Goal: Task Accomplishment & Management: Use online tool/utility

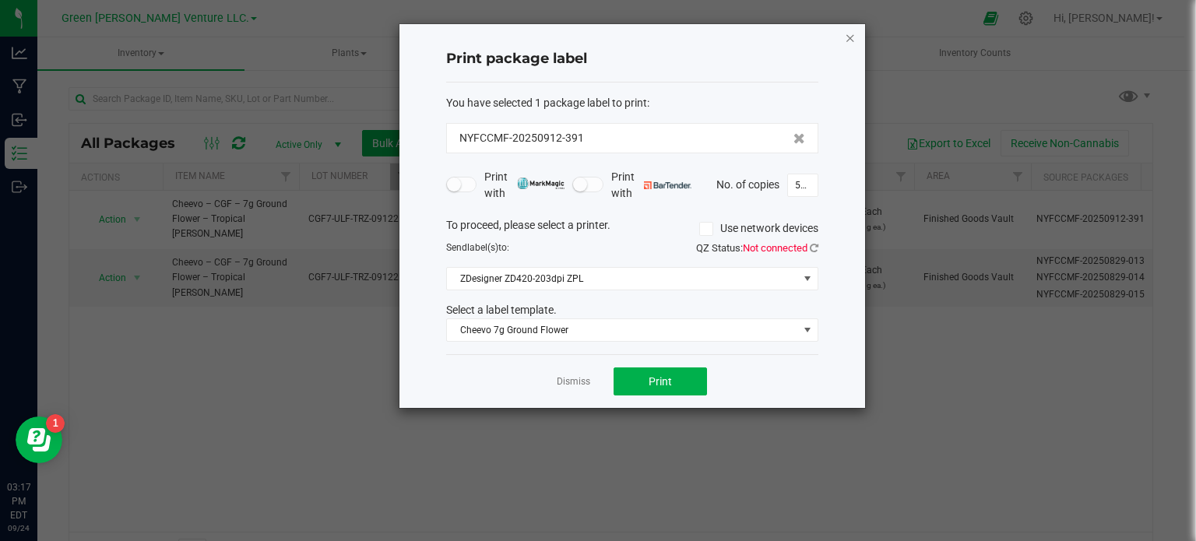
click at [853, 40] on icon "button" at bounding box center [850, 37] width 11 height 19
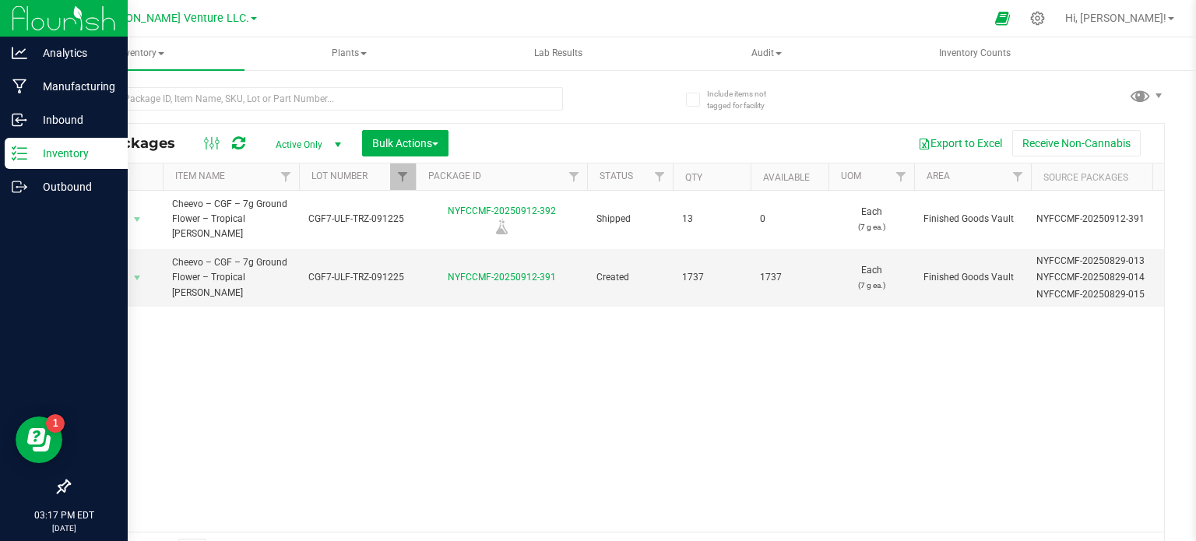
click at [80, 152] on p "Inventory" at bounding box center [73, 153] width 93 height 19
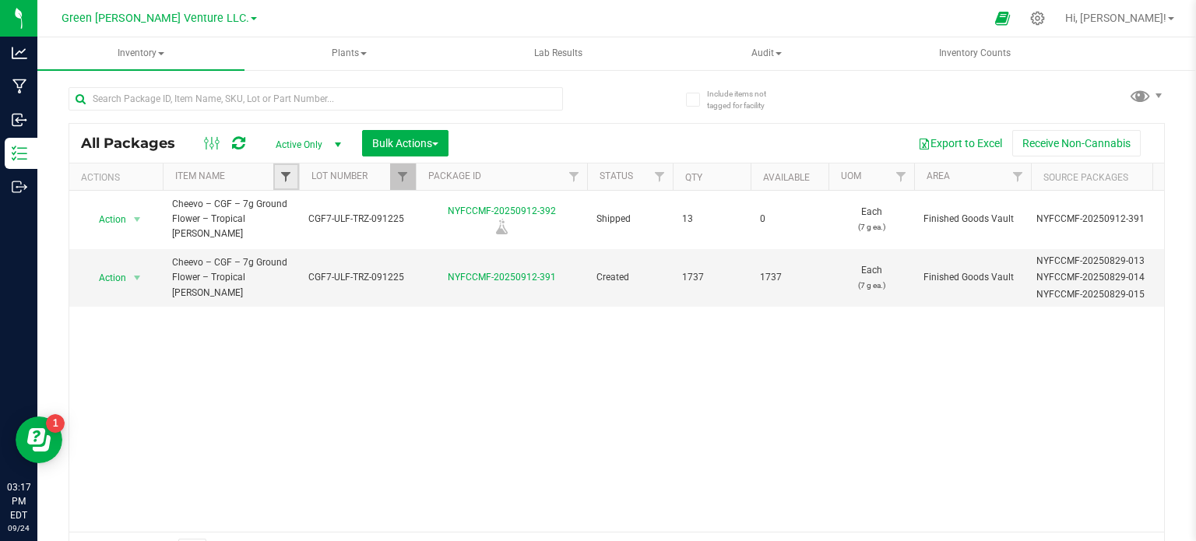
click at [280, 177] on span "Filter" at bounding box center [285, 176] width 12 height 12
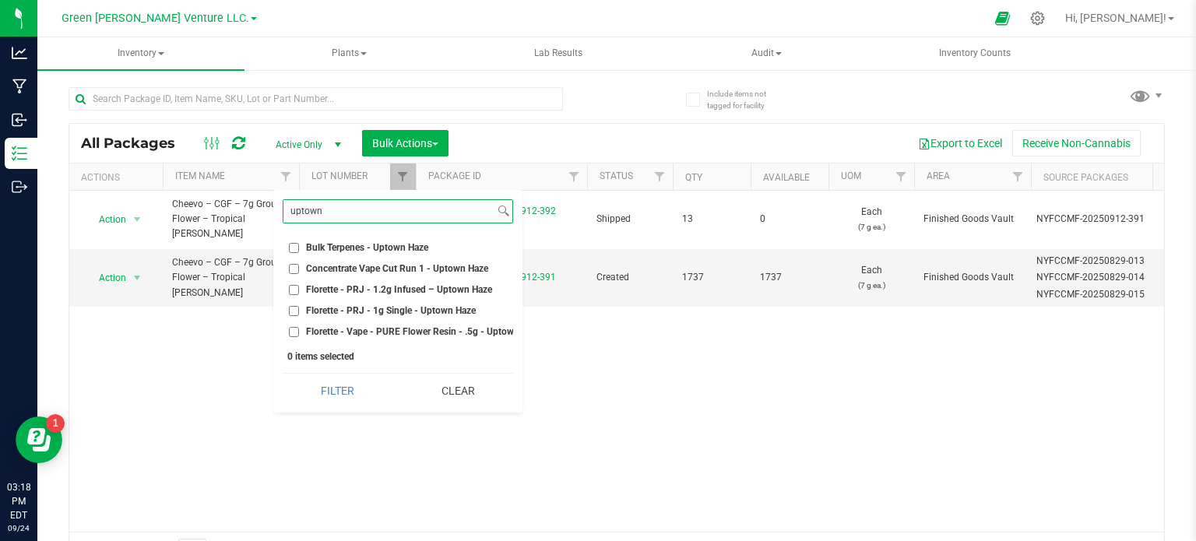
type input "uptown"
click at [299, 306] on label "Florette - PRJ - 1g Single - Uptown Haze" at bounding box center [382, 311] width 187 height 10
click at [299, 306] on input "Florette - PRJ - 1g Single - Uptown Haze" at bounding box center [294, 311] width 10 height 10
checkbox input "true"
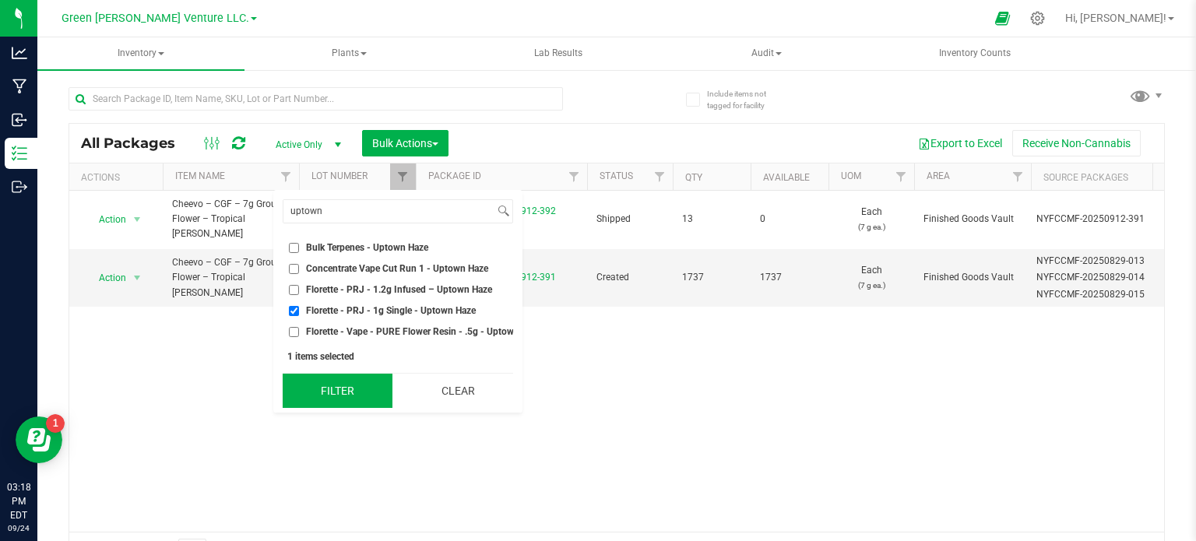
click at [317, 404] on button "Filter" at bounding box center [338, 391] width 110 height 34
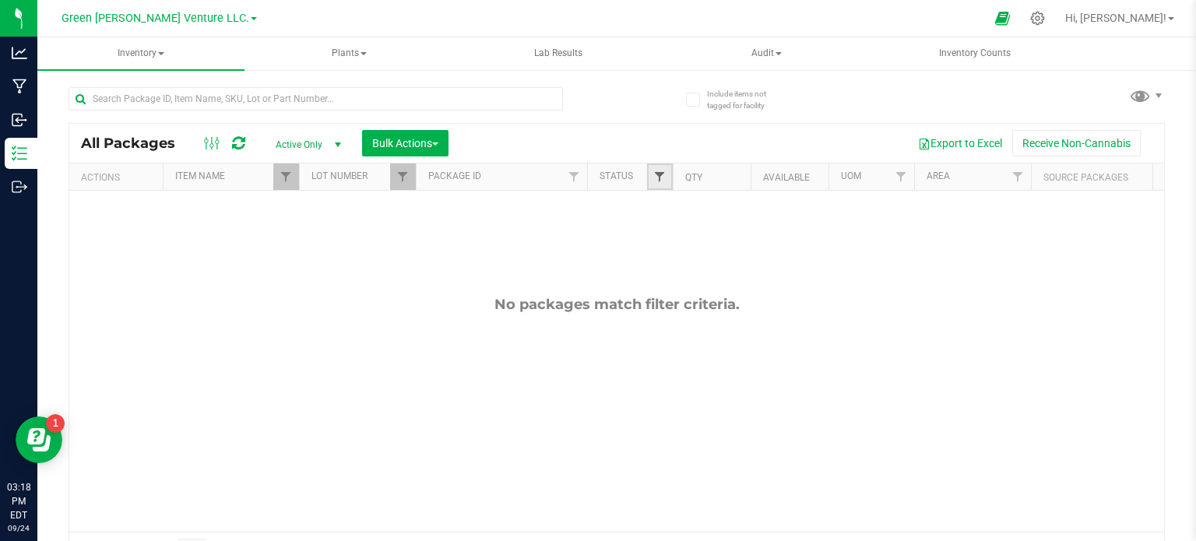
click at [657, 174] on span "Filter" at bounding box center [659, 176] width 12 height 12
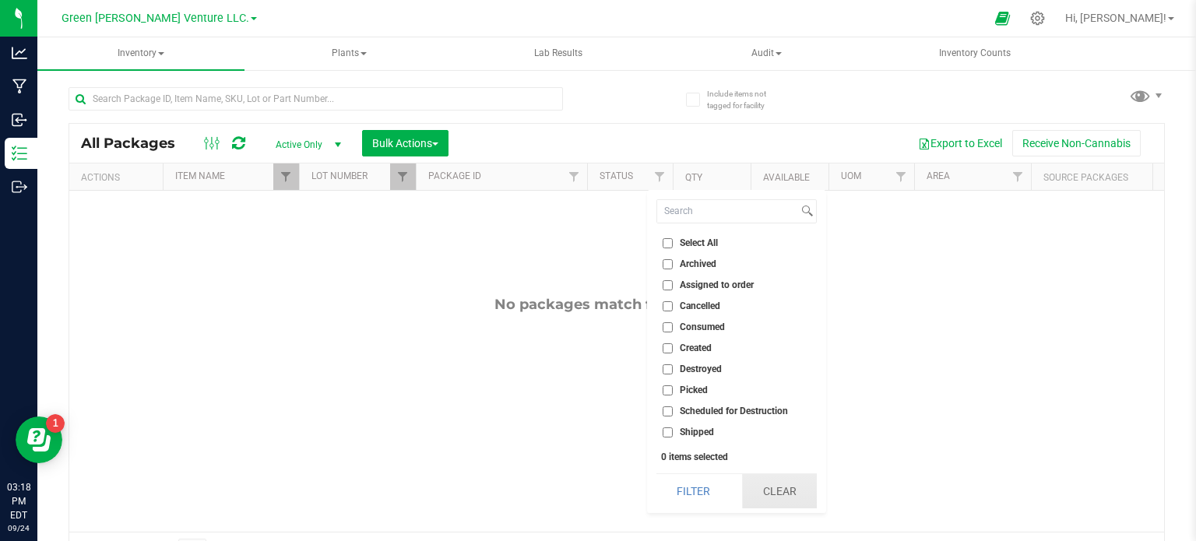
click at [797, 500] on button "Clear" at bounding box center [779, 491] width 75 height 34
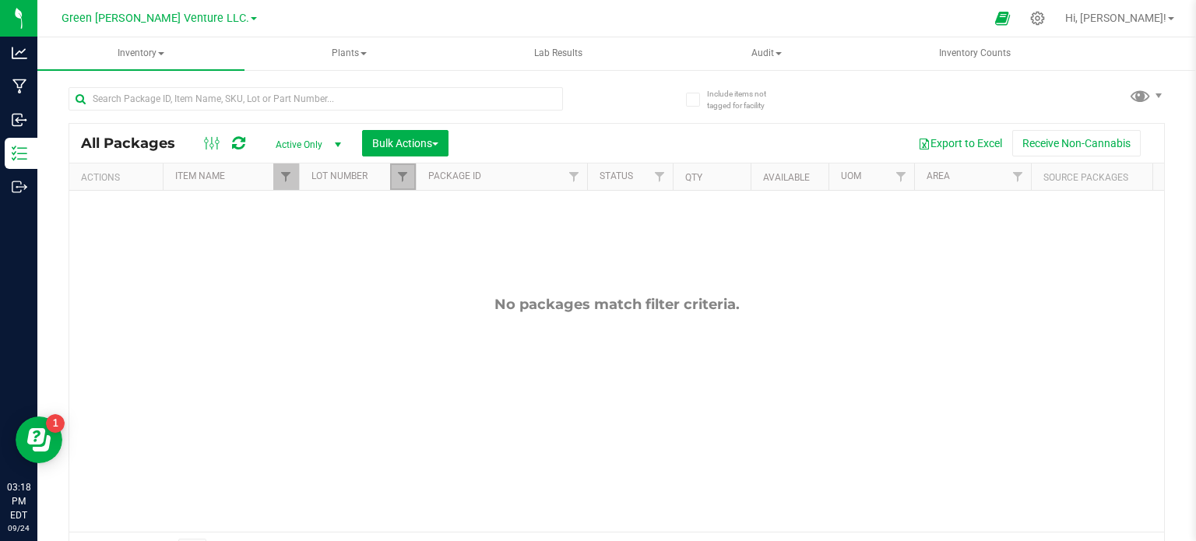
click at [395, 184] on link "Filter" at bounding box center [403, 176] width 26 height 26
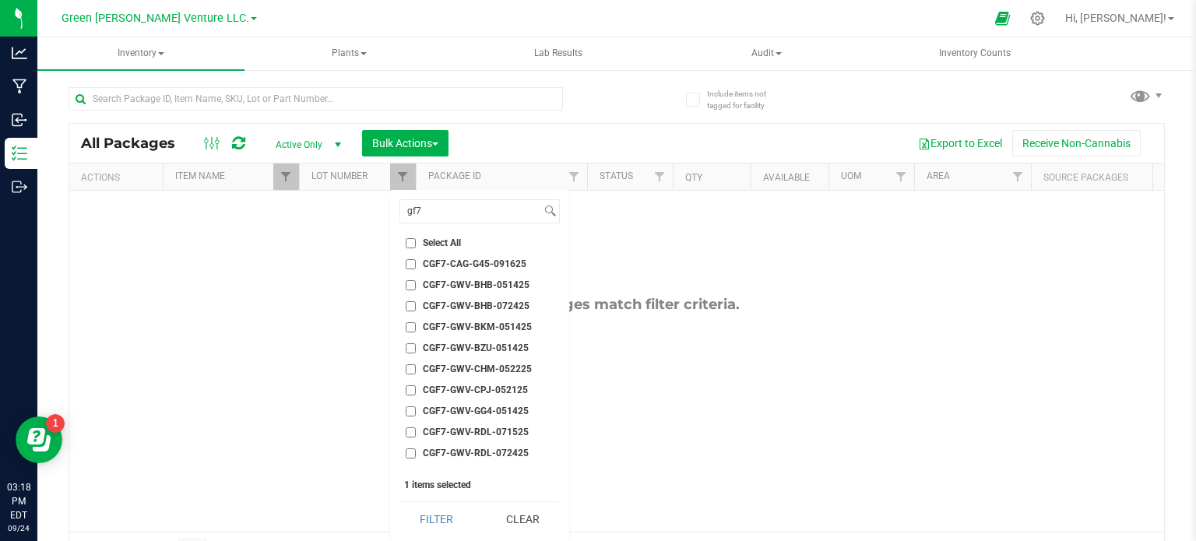
checkbox input "false"
click at [533, 513] on button "Clear" at bounding box center [522, 519] width 75 height 34
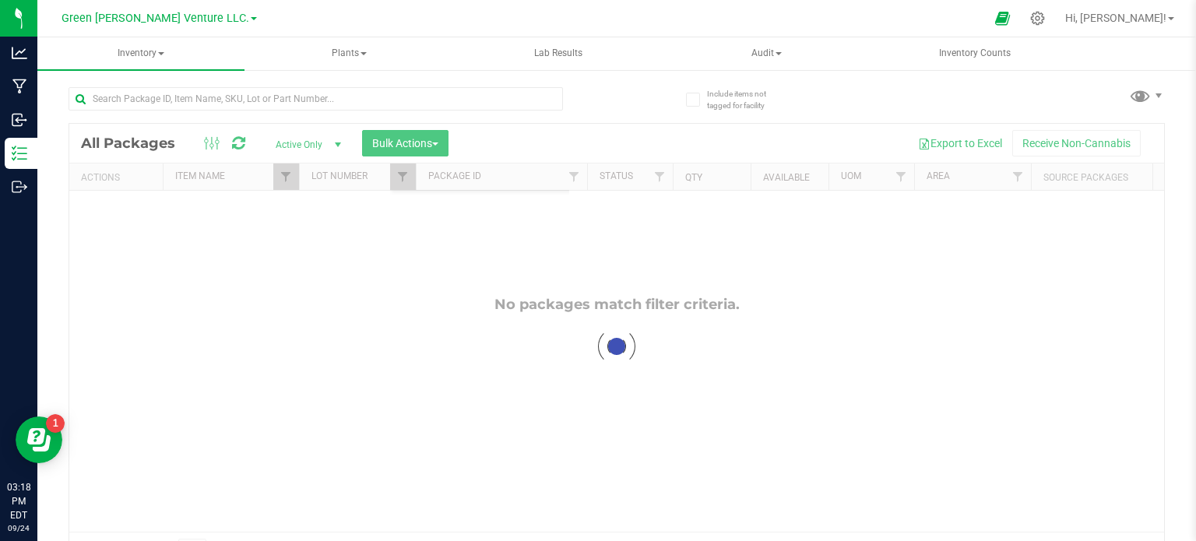
scroll to position [1401, 0]
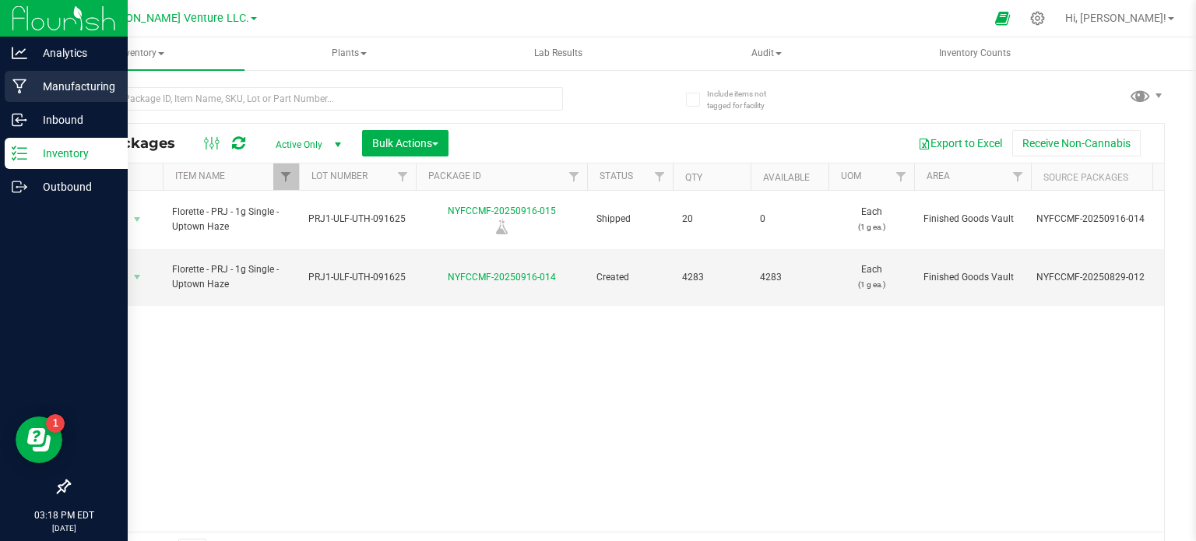
click at [40, 93] on p "Manufacturing" at bounding box center [73, 86] width 93 height 19
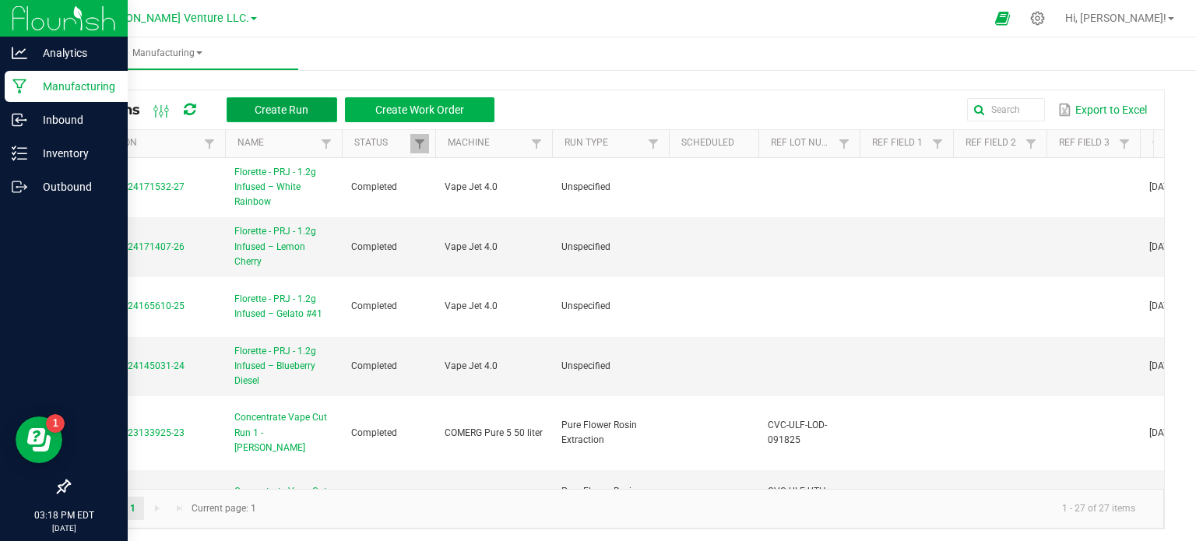
click at [280, 107] on span "Create Run" at bounding box center [282, 110] width 54 height 12
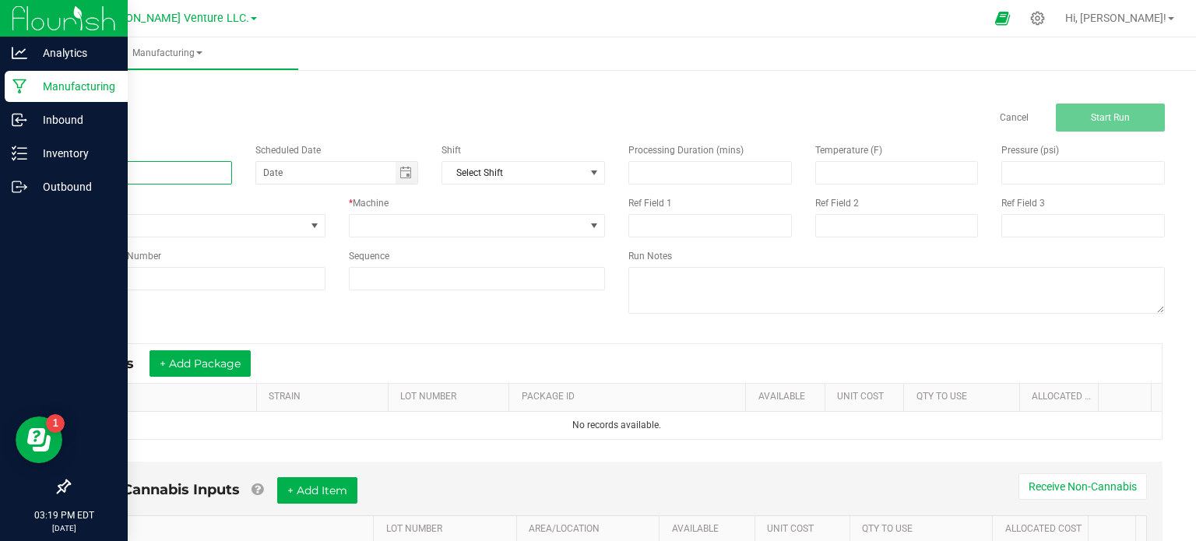
click at [94, 177] on input at bounding box center [149, 172] width 163 height 23
paste input "Florette - PRJ - 1.2g Infused – Uptown Haze"
type input "Florette - PRJ - 1.2g Infused – Uptown Haze"
click at [370, 216] on span at bounding box center [467, 226] width 236 height 22
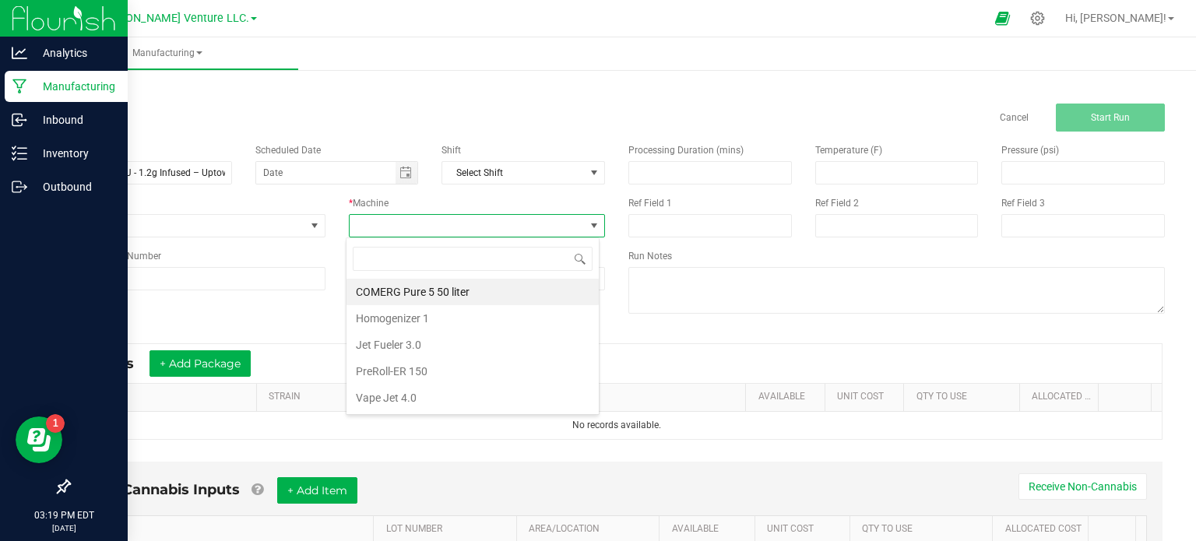
scroll to position [23, 253]
click at [394, 391] on li "Vape Jet 4.0" at bounding box center [472, 398] width 252 height 26
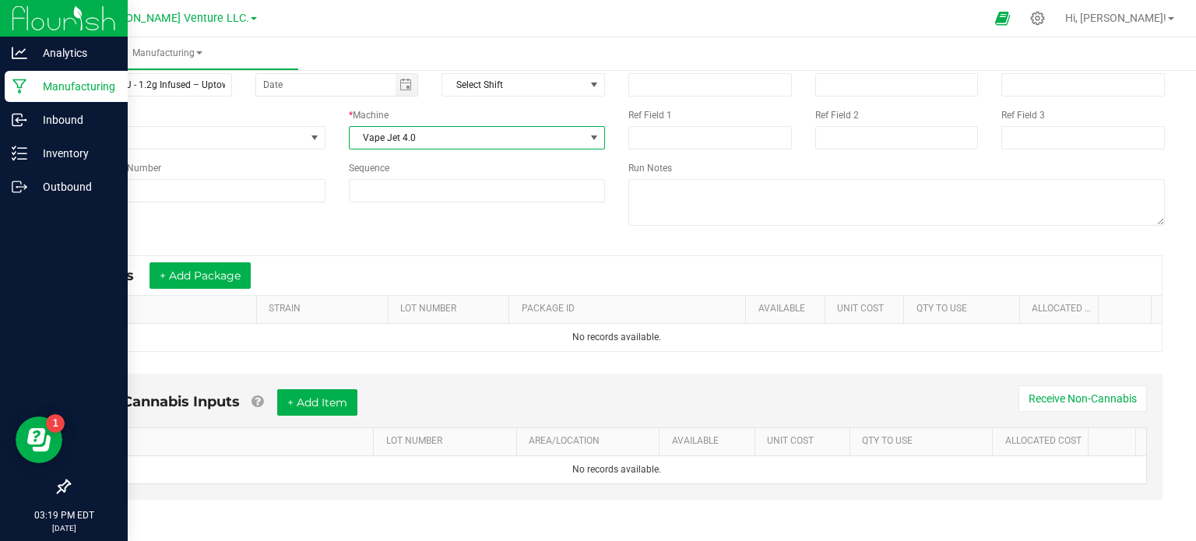
scroll to position [90, 0]
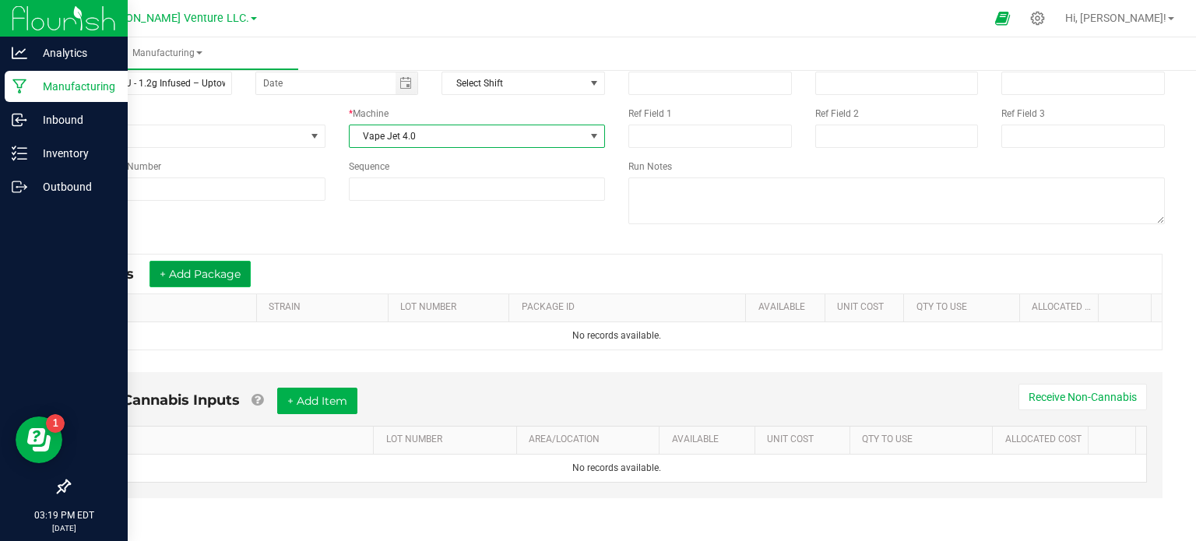
click at [213, 274] on button "+ Add Package" at bounding box center [199, 274] width 101 height 26
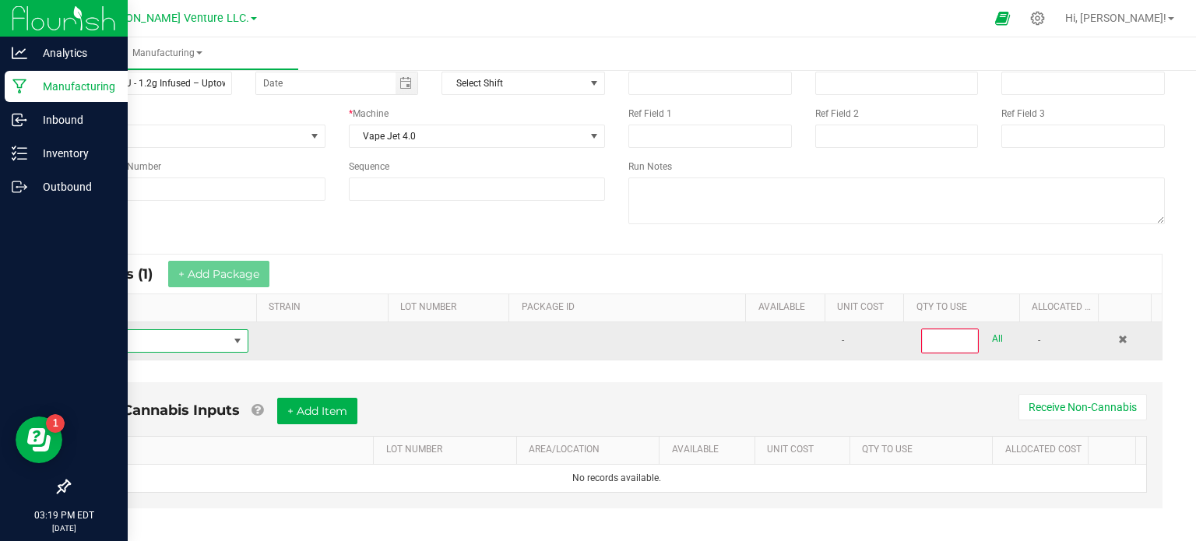
click at [231, 336] on span "NO DATA FOUND" at bounding box center [237, 341] width 12 height 12
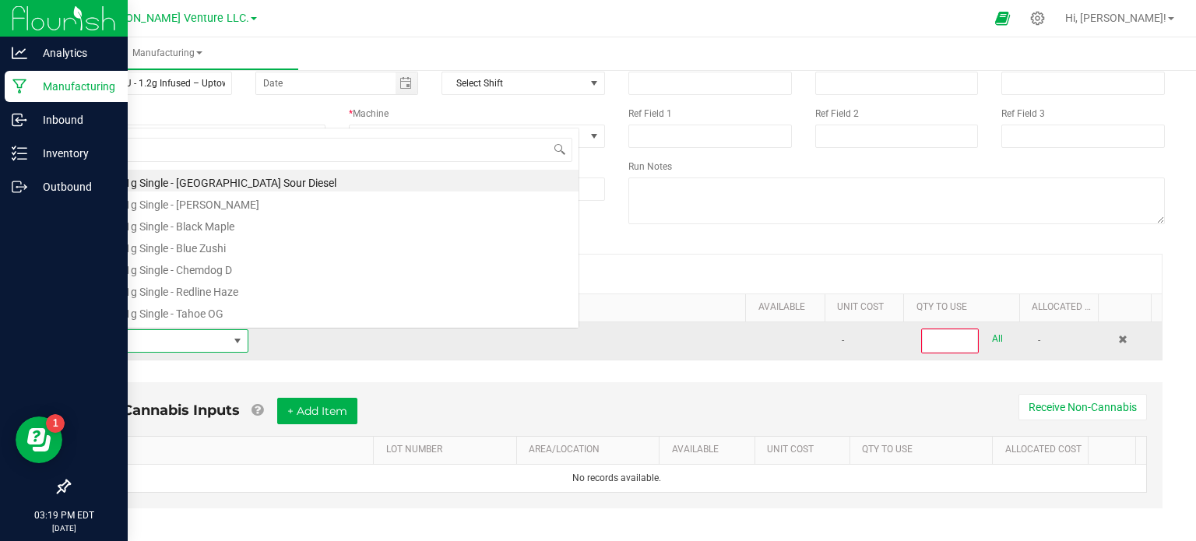
scroll to position [23, 161]
type input "dist"
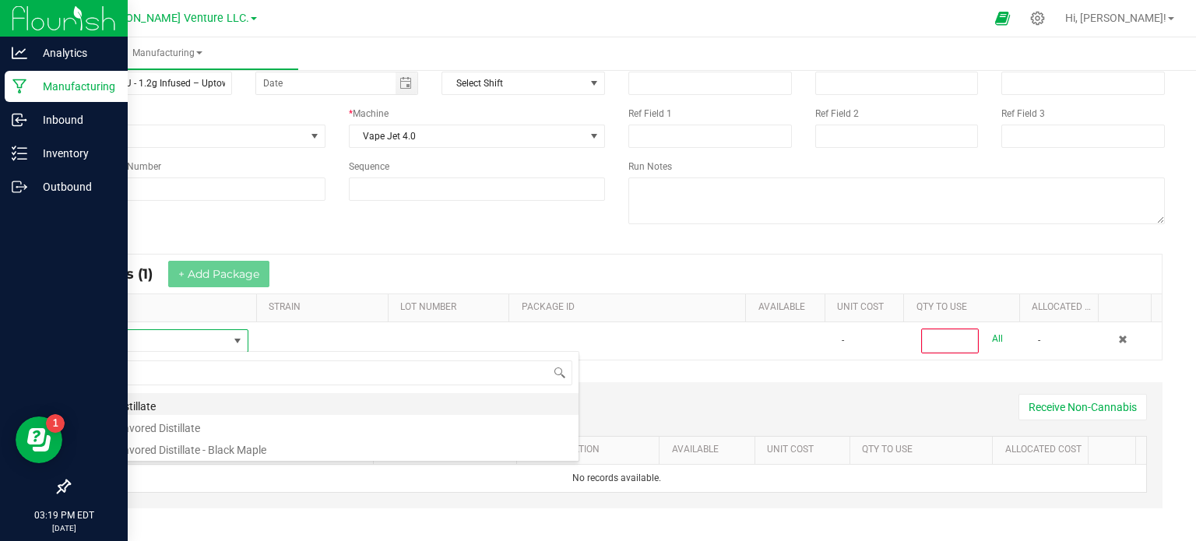
click at [132, 399] on li "Bulk Distillate" at bounding box center [330, 404] width 497 height 22
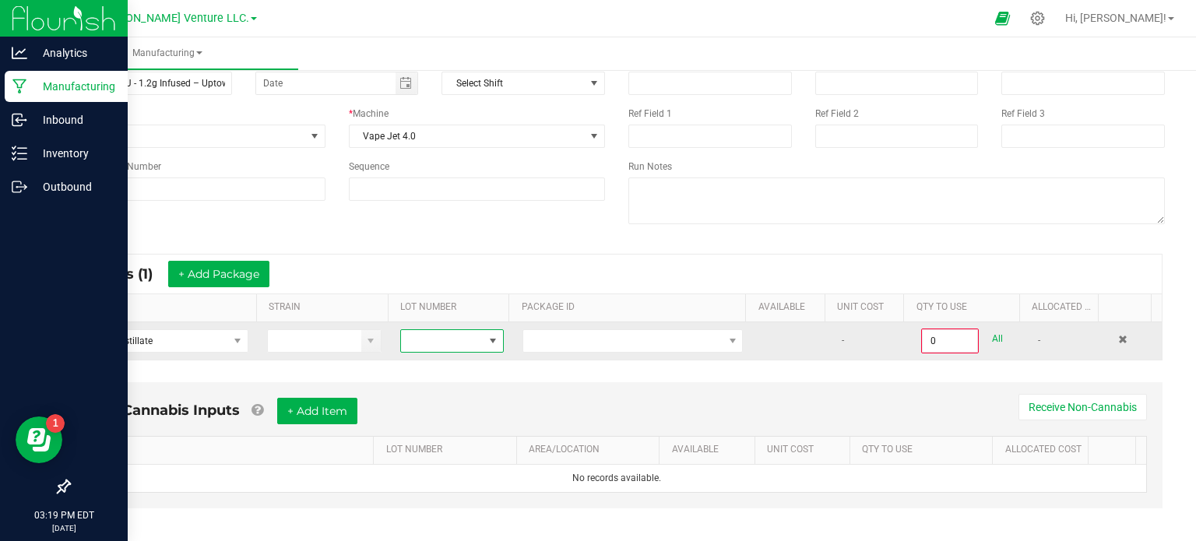
click at [486, 342] on span at bounding box center [492, 341] width 12 height 12
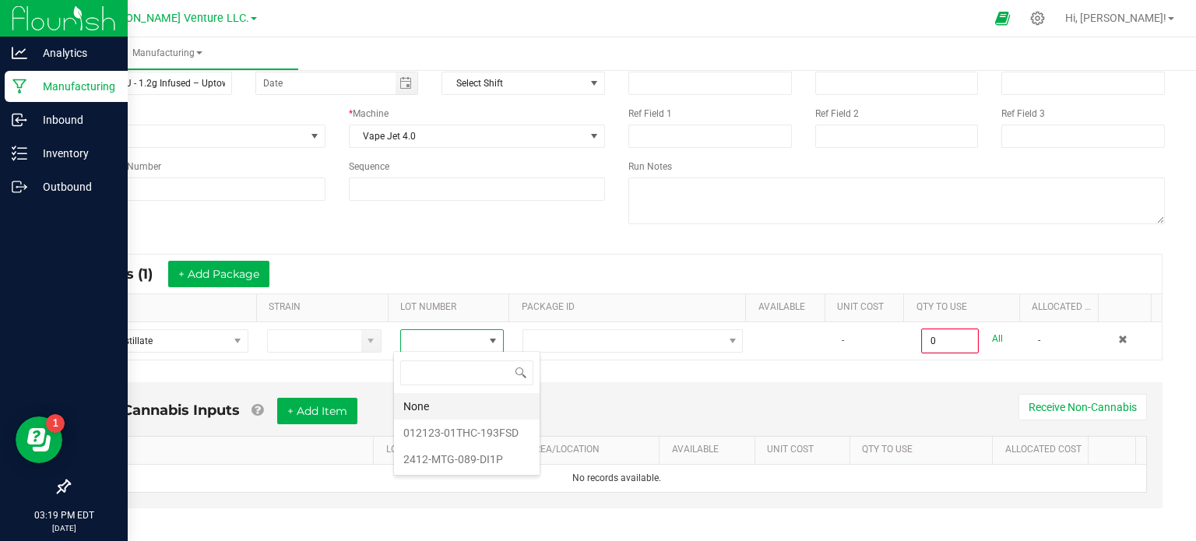
scroll to position [23, 100]
click at [478, 434] on li "012123-01THC-193FSD" at bounding box center [467, 433] width 146 height 26
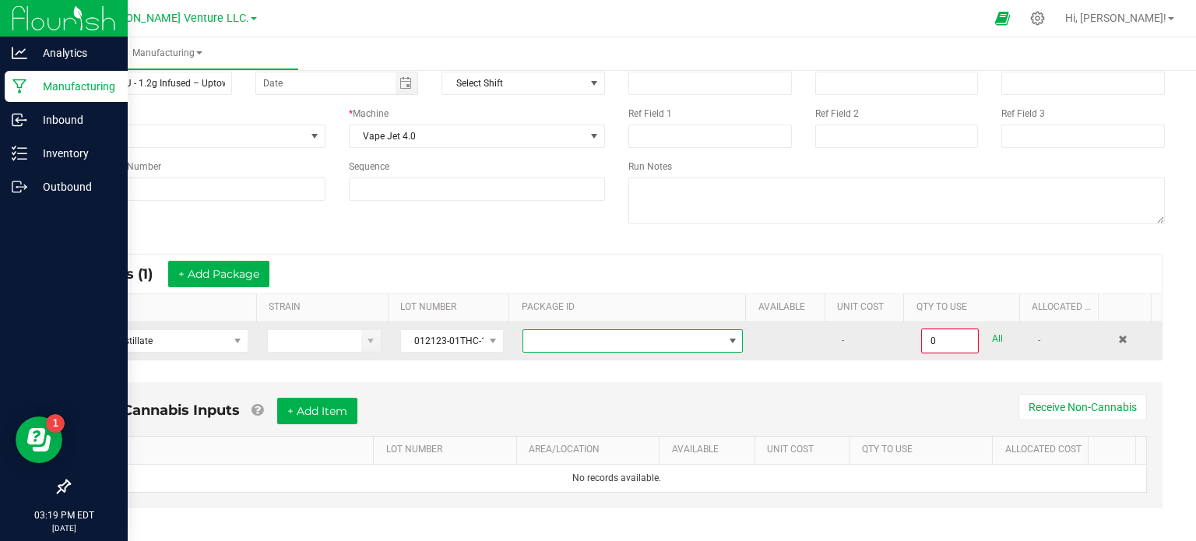
click at [567, 335] on span "NO DATA FOUND" at bounding box center [622, 341] width 199 height 22
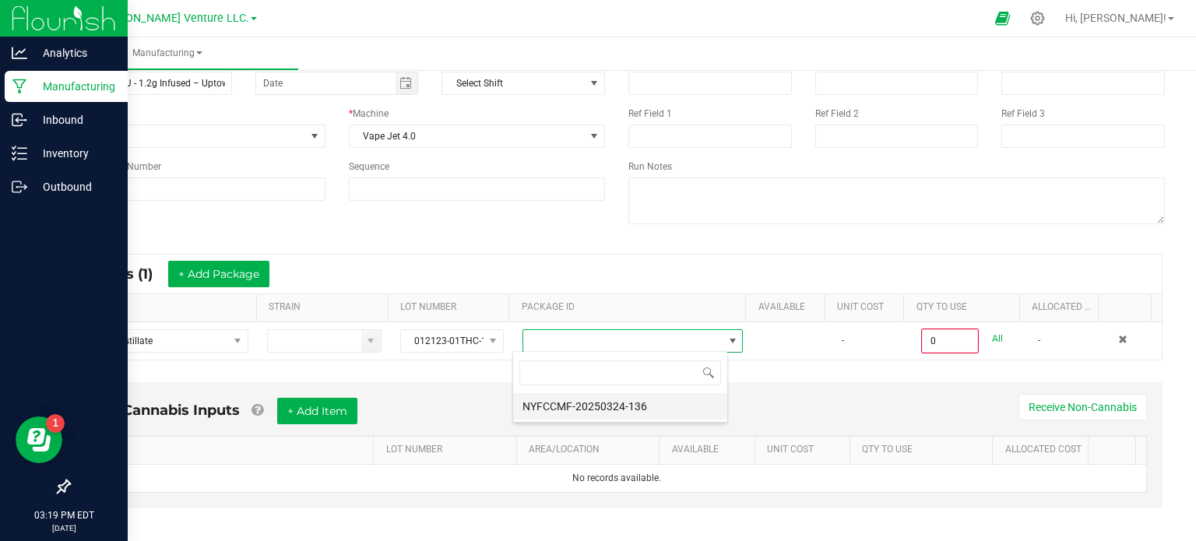
scroll to position [23, 215]
drag, startPoint x: 576, startPoint y: 403, endPoint x: 599, endPoint y: 401, distance: 22.7
click at [577, 403] on li "NYFCCMF-20250324-136" at bounding box center [620, 406] width 214 height 26
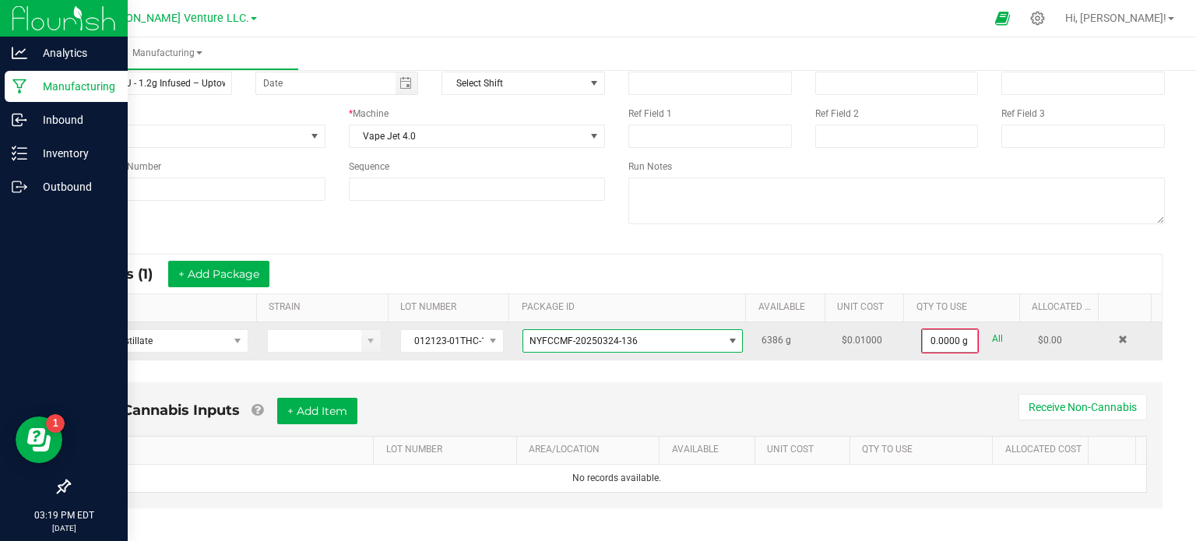
type input "0"
click at [923, 338] on input "0" at bounding box center [949, 341] width 54 height 22
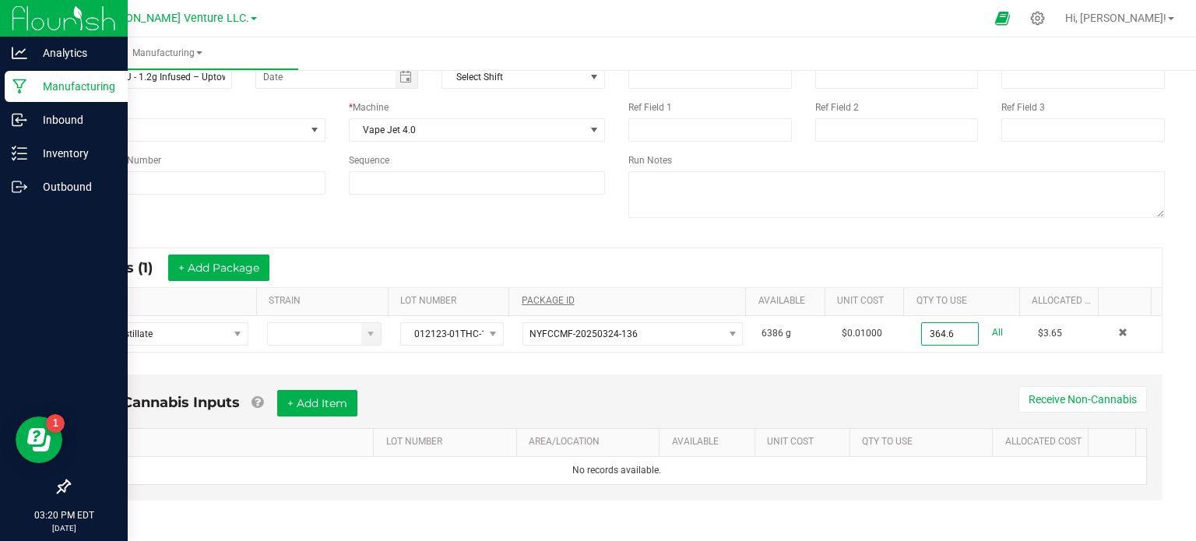
scroll to position [97, 0]
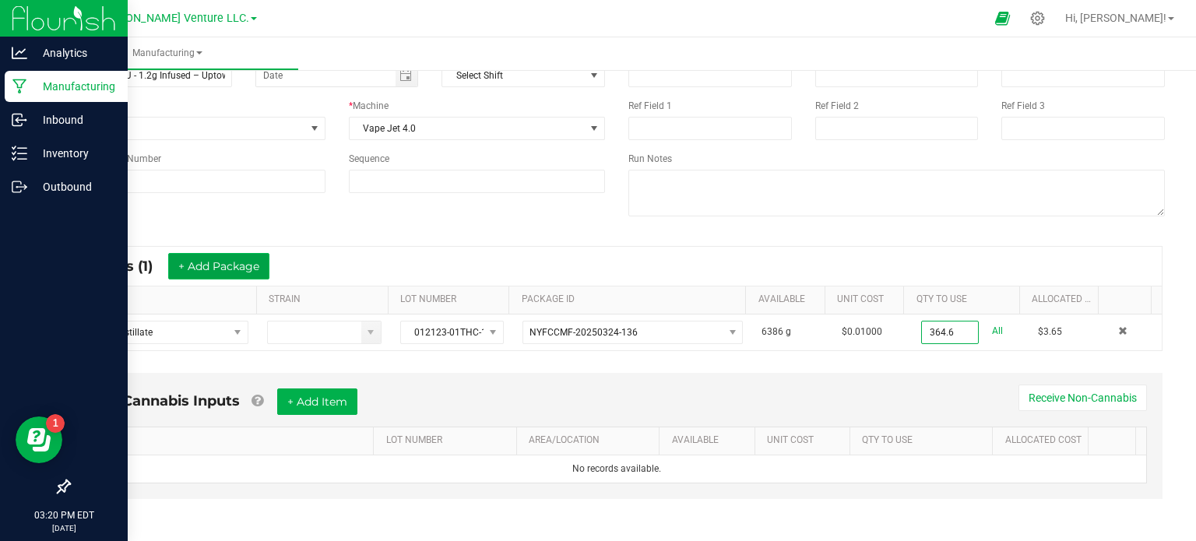
type input "364.6000 g"
click at [212, 262] on button "+ Add Package" at bounding box center [218, 266] width 101 height 26
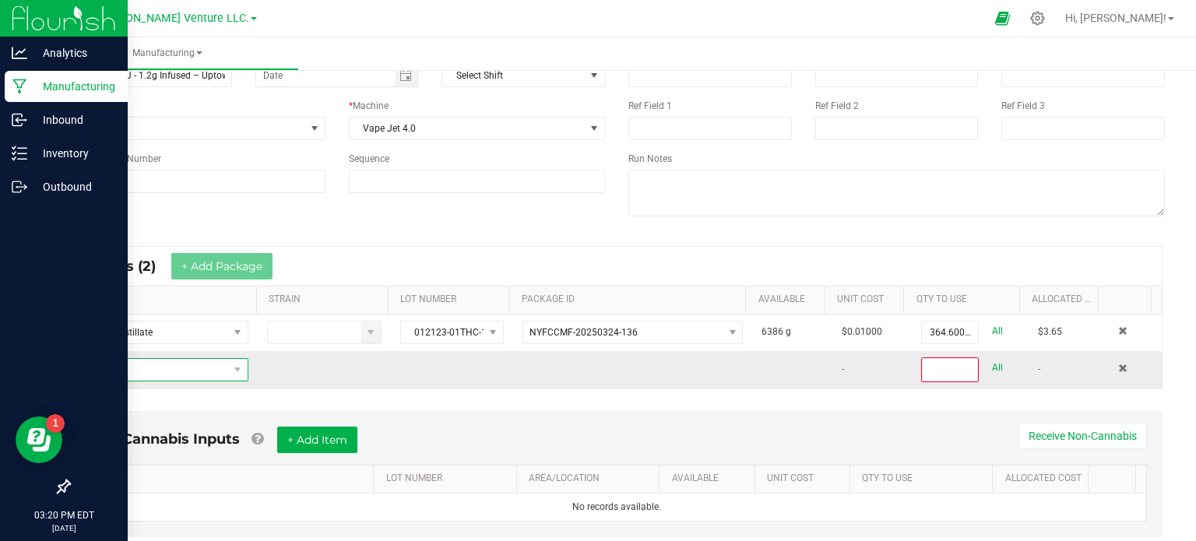
click at [167, 365] on span "NO DATA FOUND" at bounding box center [155, 370] width 146 height 22
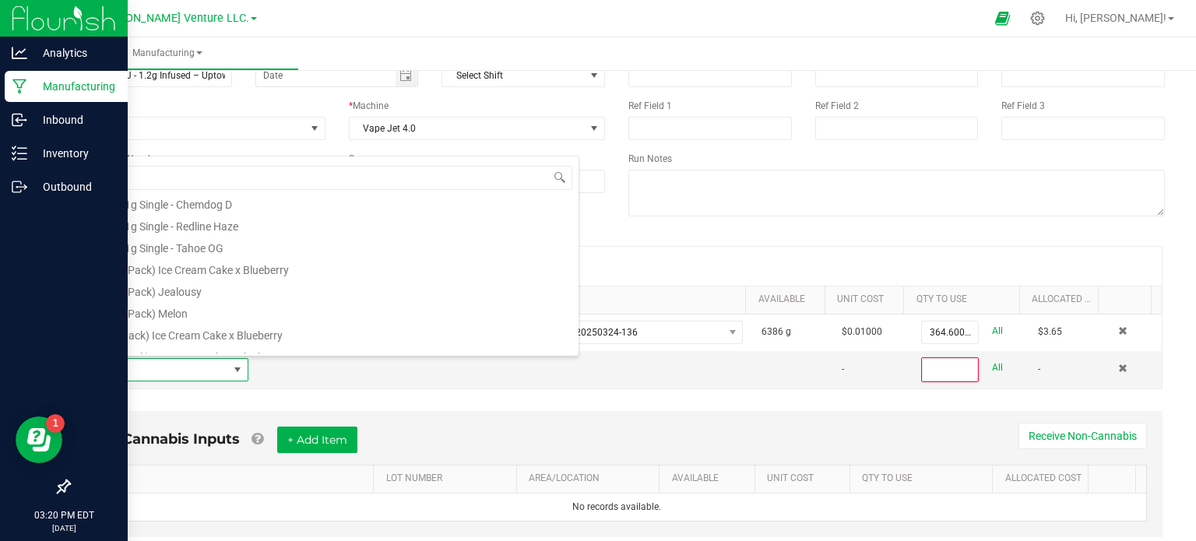
scroll to position [0, 0]
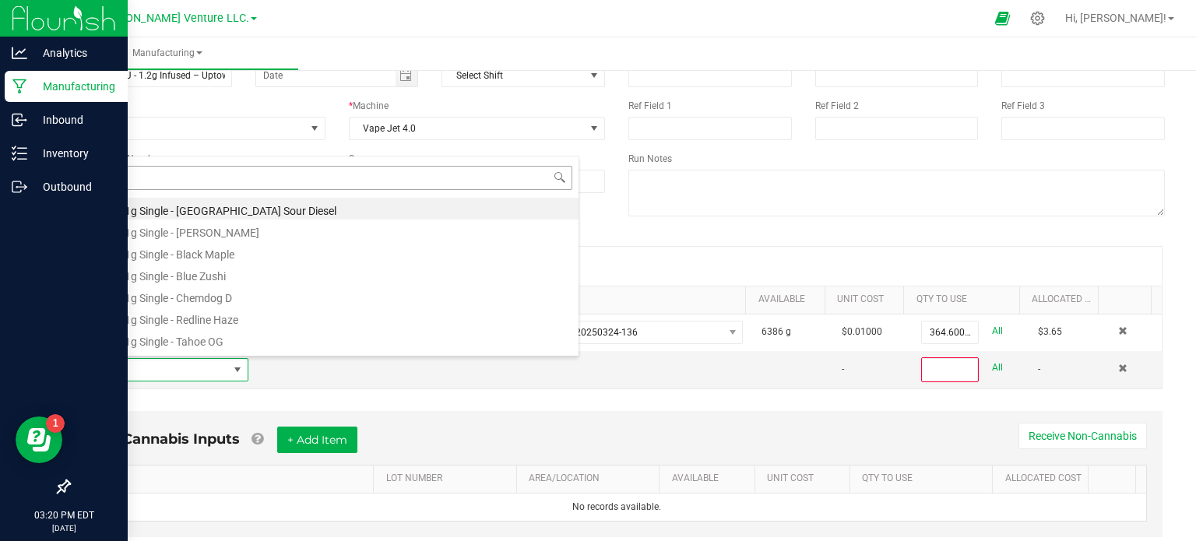
click at [109, 177] on input at bounding box center [330, 178] width 484 height 24
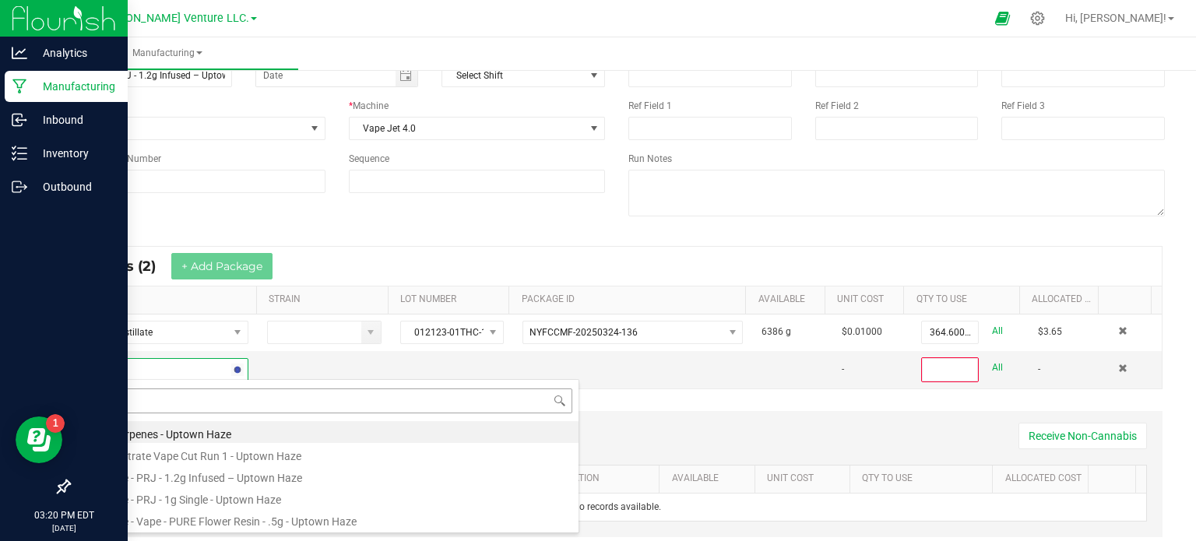
type input "uptow"
click at [192, 494] on li "Florette - PRJ - 1g Single - Uptown Haze" at bounding box center [330, 497] width 497 height 22
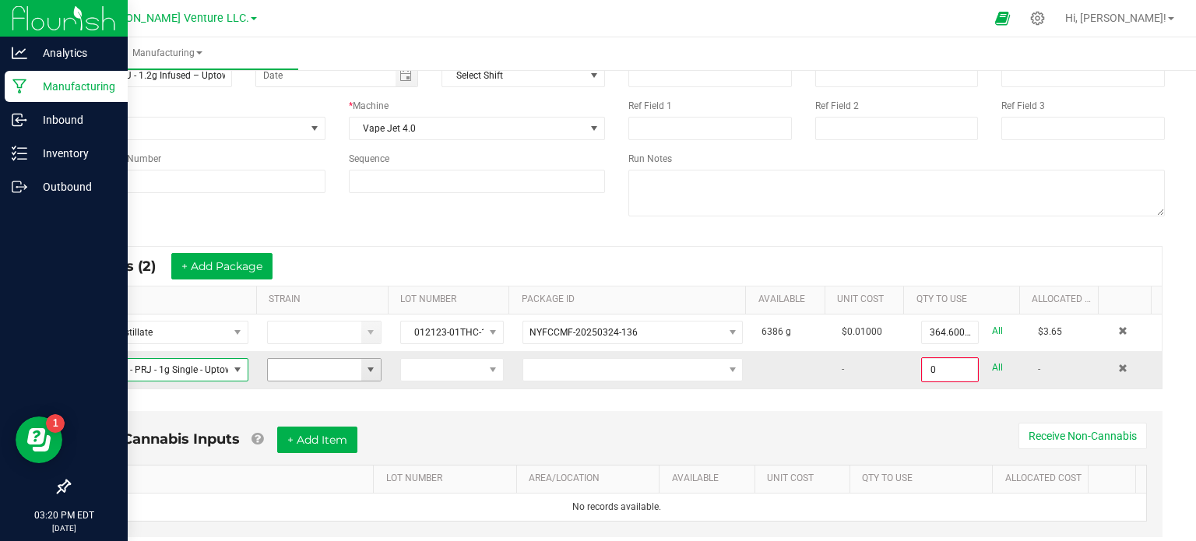
click at [365, 367] on span at bounding box center [370, 369] width 12 height 12
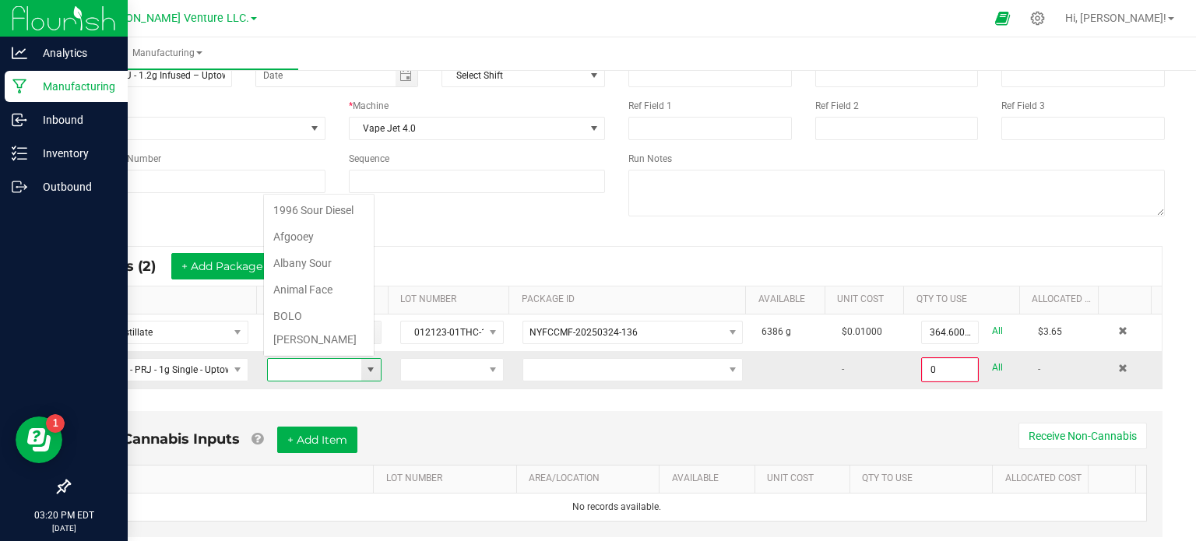
scroll to position [23, 111]
click at [366, 371] on span at bounding box center [370, 369] width 12 height 12
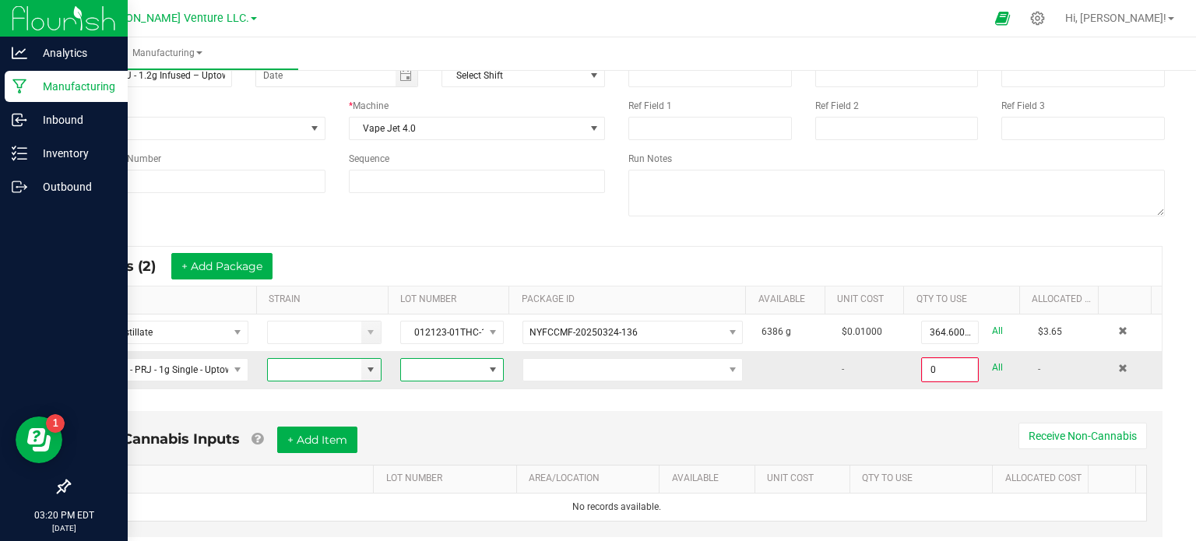
click at [487, 366] on span at bounding box center [492, 369] width 12 height 12
click at [467, 455] on li "PRJ1-ULF-UTH-091625" at bounding box center [467, 461] width 146 height 26
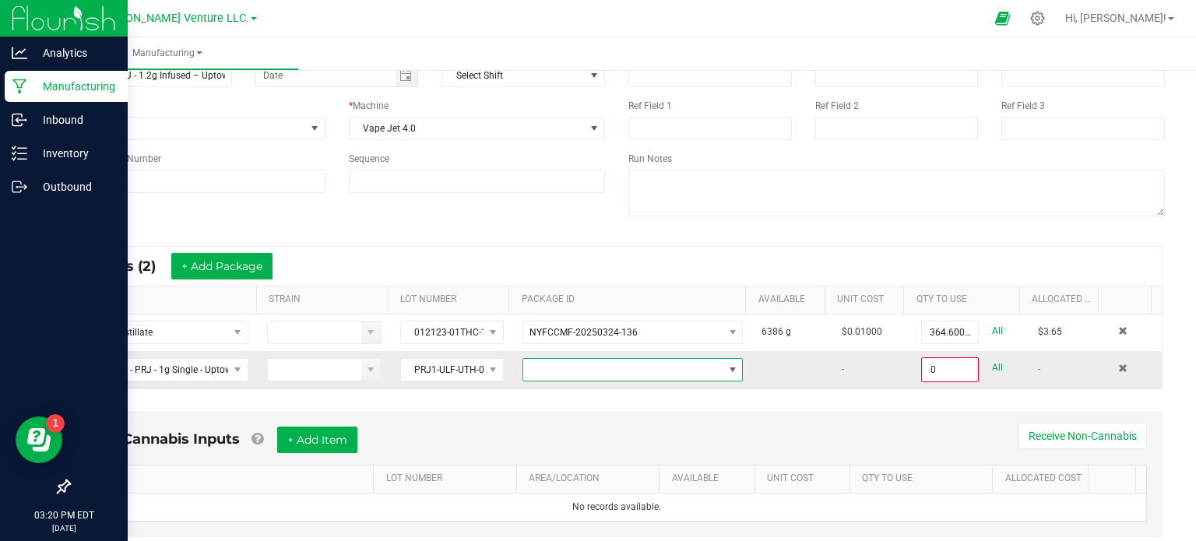
click at [726, 367] on span at bounding box center [732, 369] width 12 height 12
click at [626, 441] on li "NYFCCMF-20250916-014" at bounding box center [620, 434] width 214 height 26
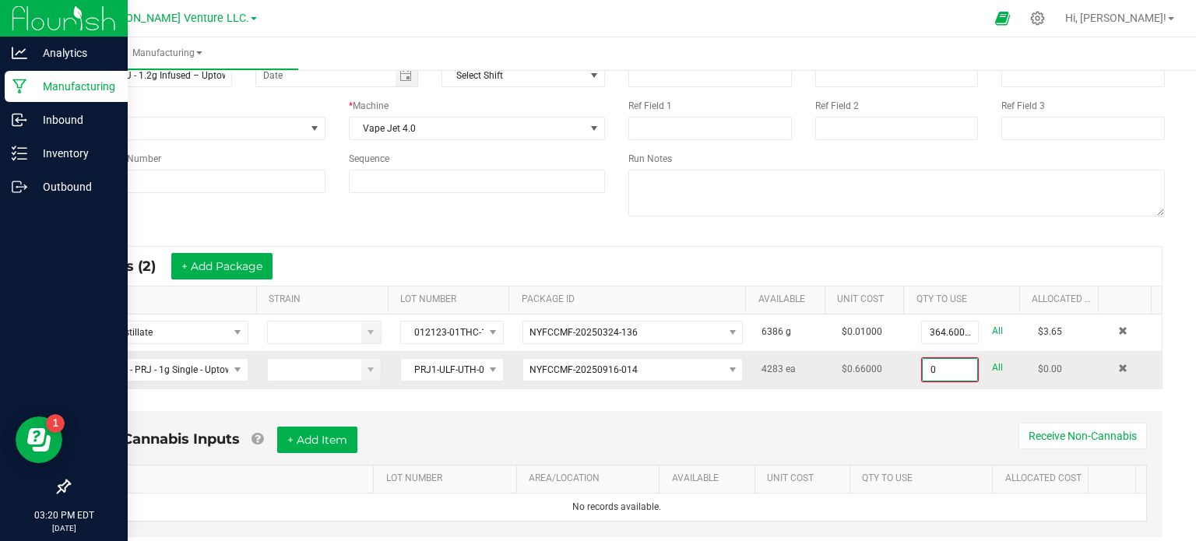
click at [933, 366] on input "0" at bounding box center [949, 370] width 54 height 22
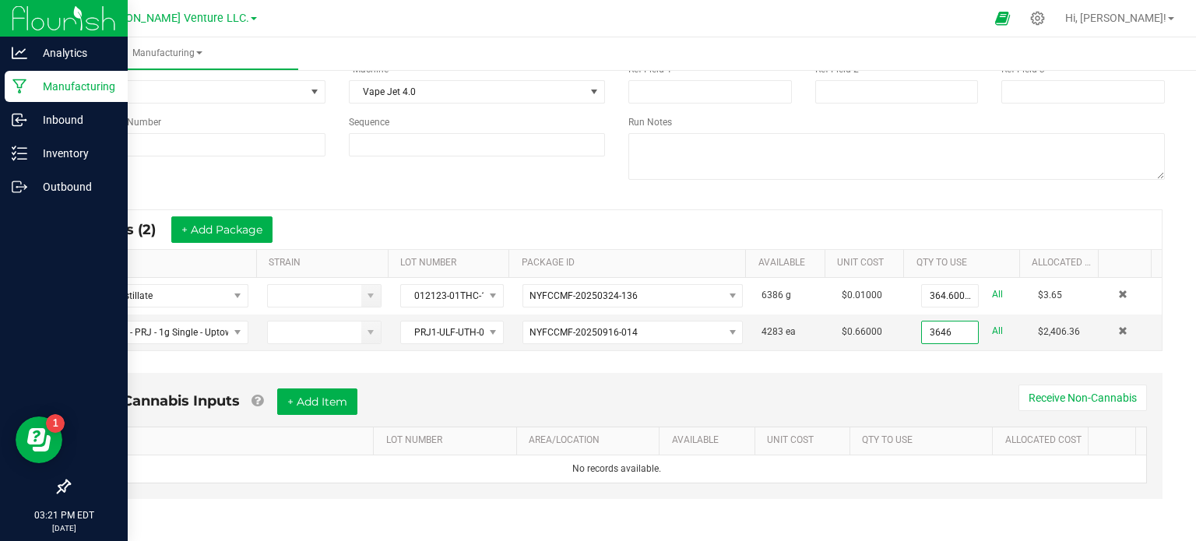
scroll to position [0, 0]
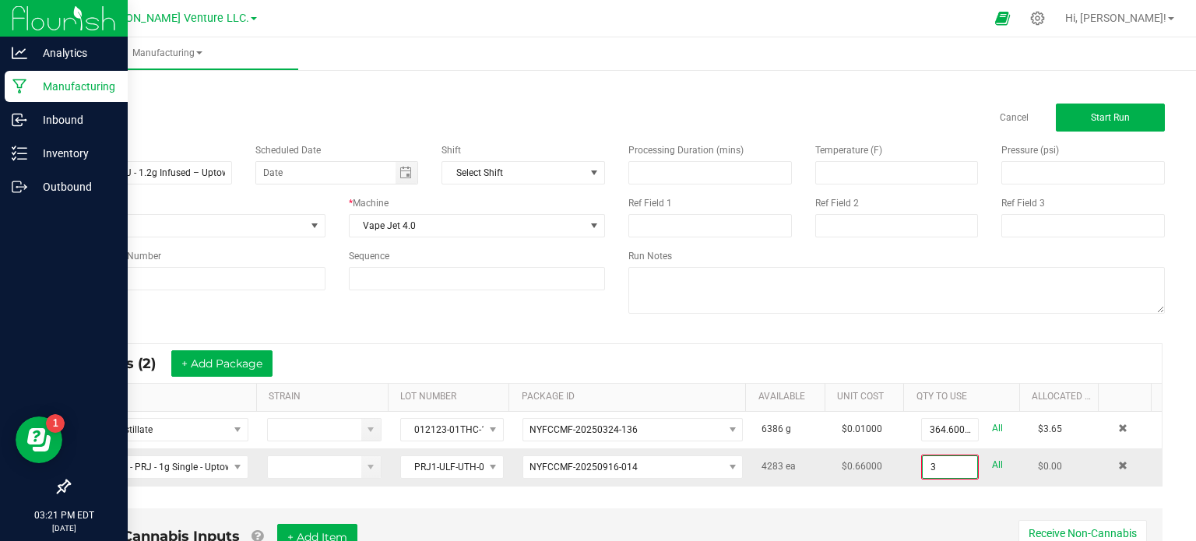
type input "0"
type input "1823 ea"
click at [487, 314] on div "Name [PERSON_NAME] - PRJ - 1.2g Infused – Uptown Haze Scheduled Date Shift Sele…" at bounding box center [616, 231] width 1119 height 198
click at [1090, 111] on button "Start Run" at bounding box center [1109, 118] width 109 height 28
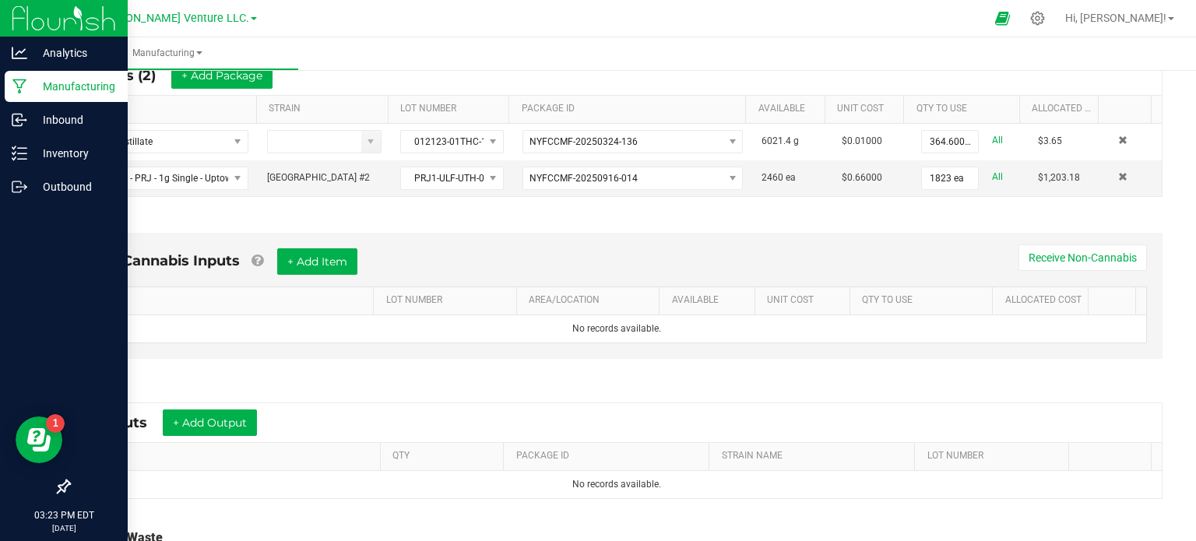
scroll to position [451, 0]
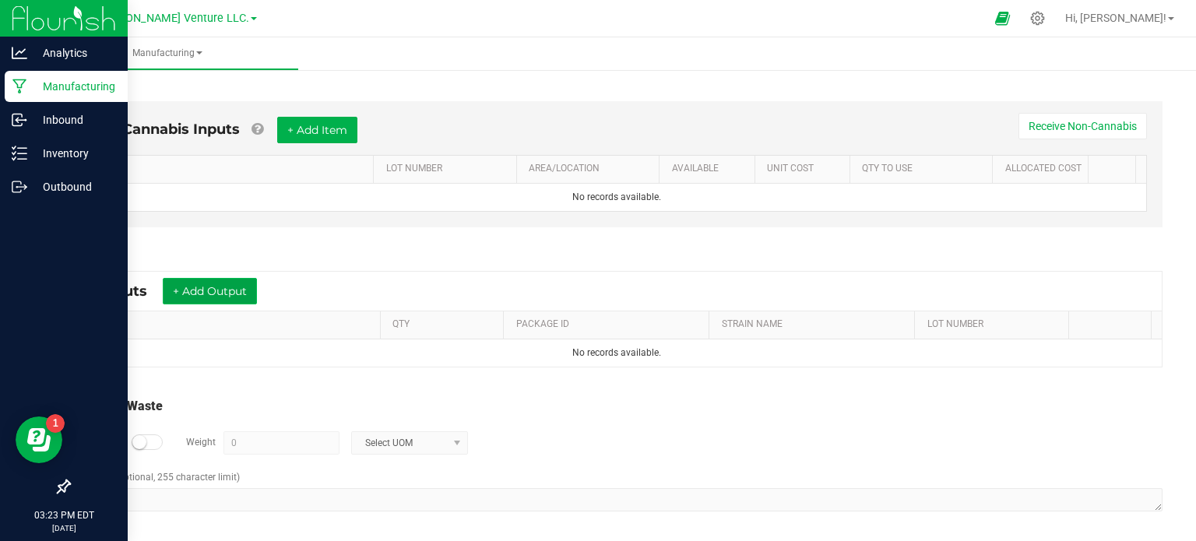
click at [237, 290] on button "+ Add Output" at bounding box center [210, 291] width 94 height 26
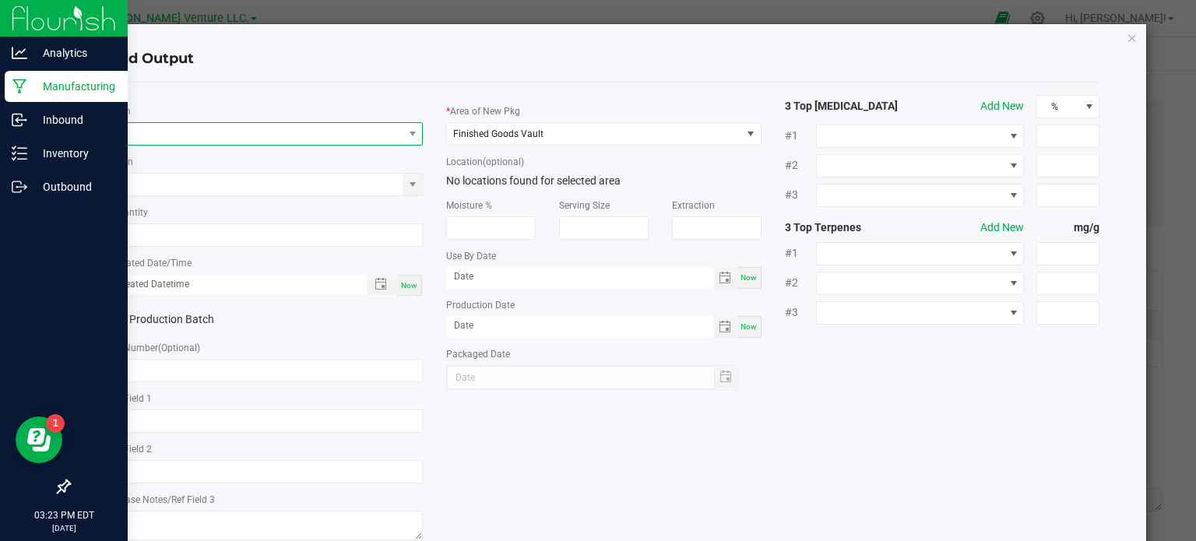
click at [216, 124] on span "NO DATA FOUND" at bounding box center [256, 134] width 294 height 22
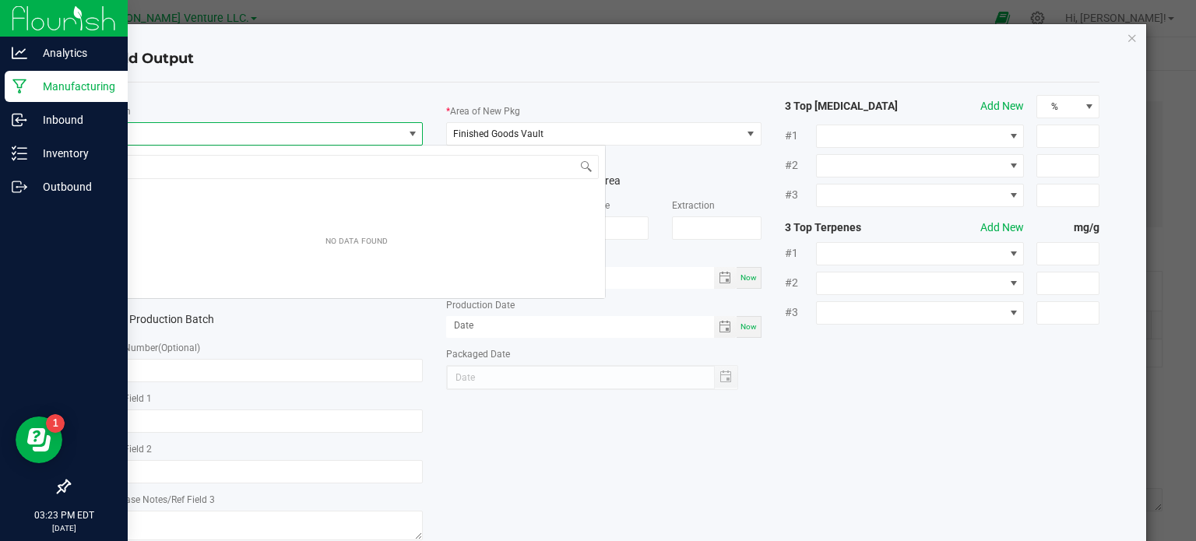
scroll to position [23, 311]
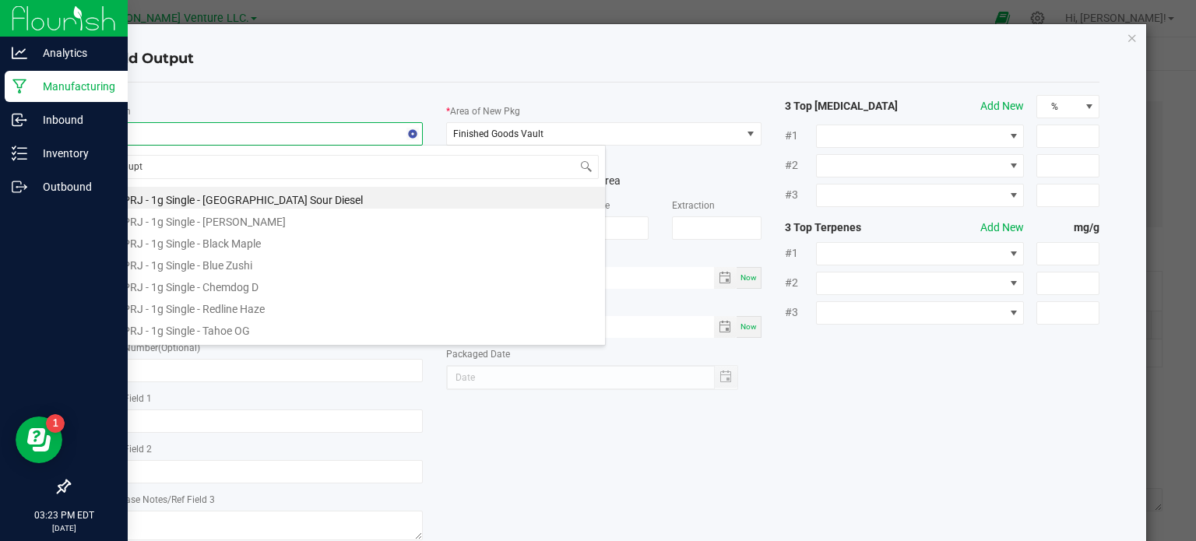
type input "upto"
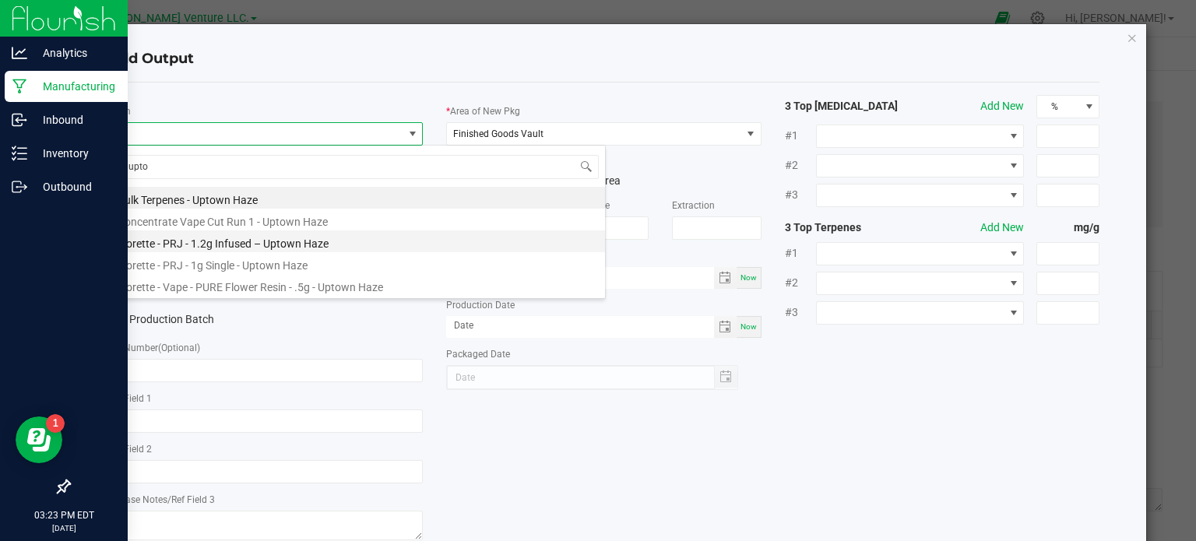
click at [237, 239] on li "Florette - PRJ - 1.2g Infused – Uptown Haze" at bounding box center [356, 241] width 497 height 22
type input "0 ea"
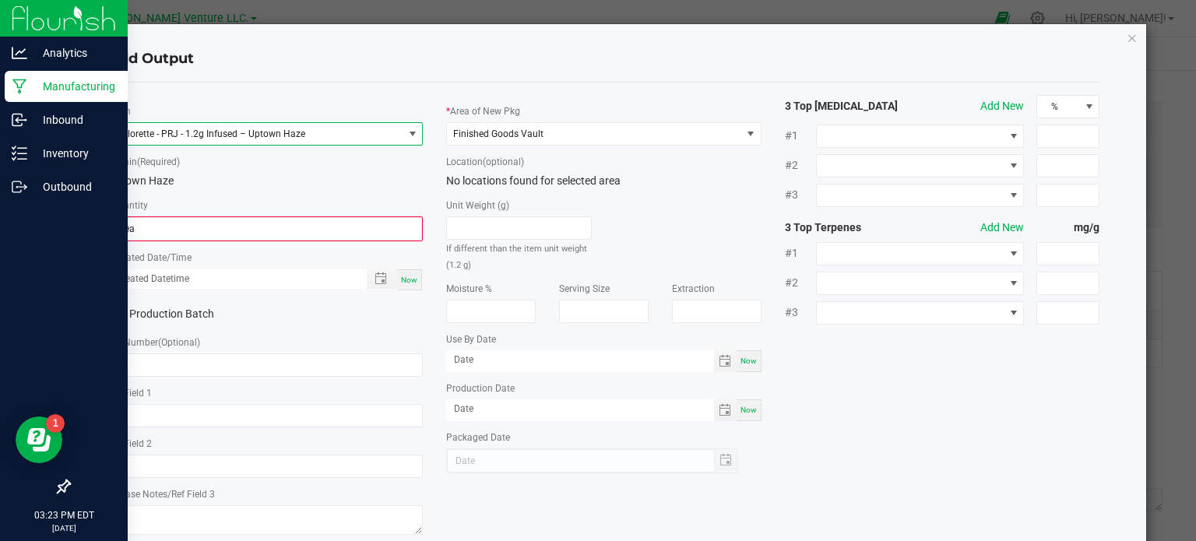
click at [416, 128] on span at bounding box center [411, 134] width 19 height 22
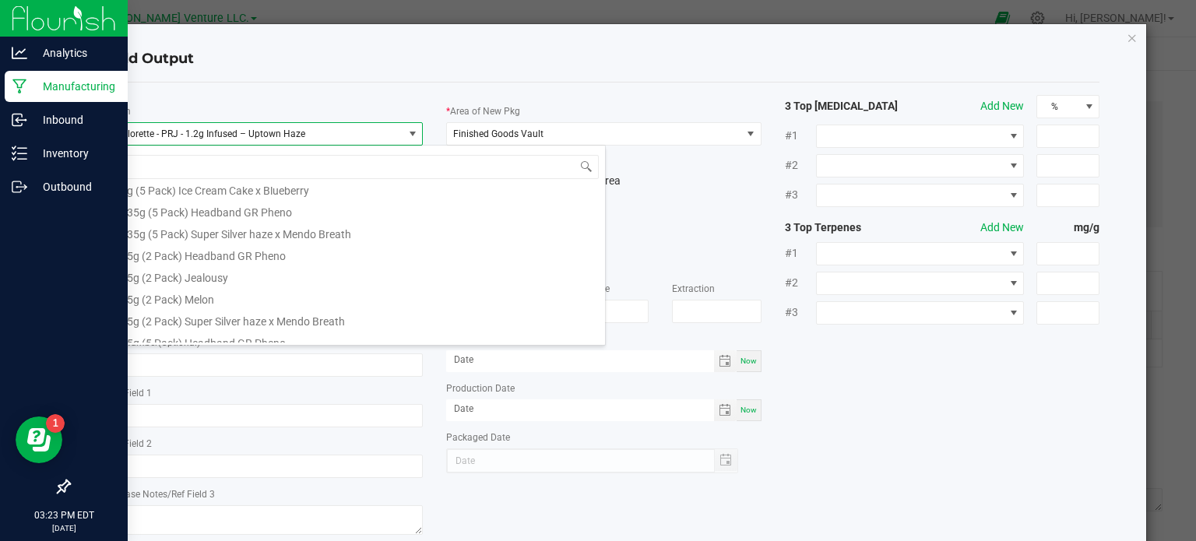
scroll to position [78, 0]
type input "upt"
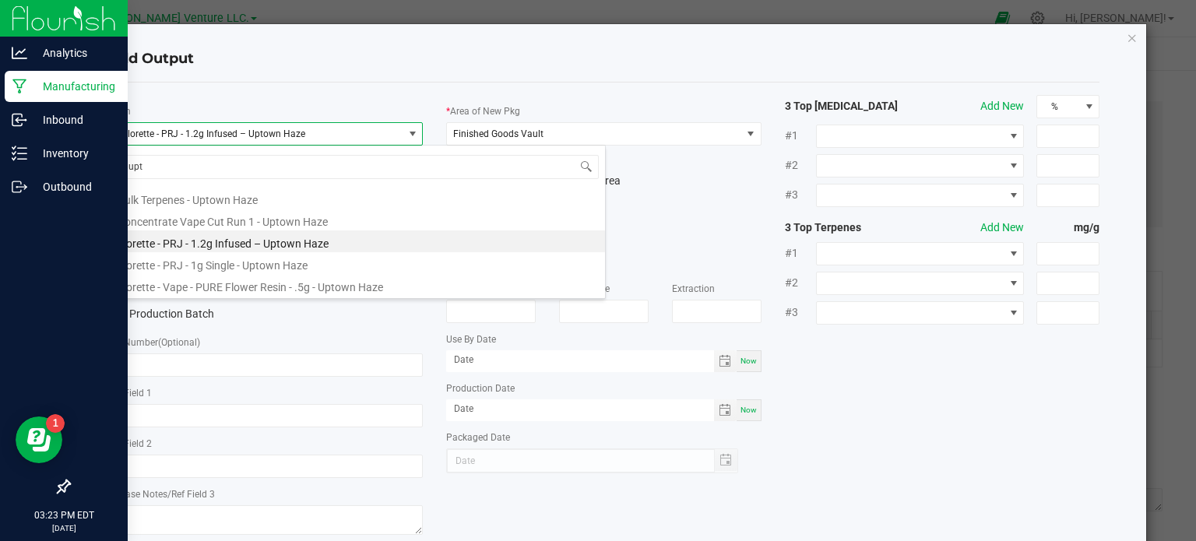
click at [252, 236] on li "Florette - PRJ - 1.2g Infused – Uptown Haze" at bounding box center [356, 241] width 497 height 22
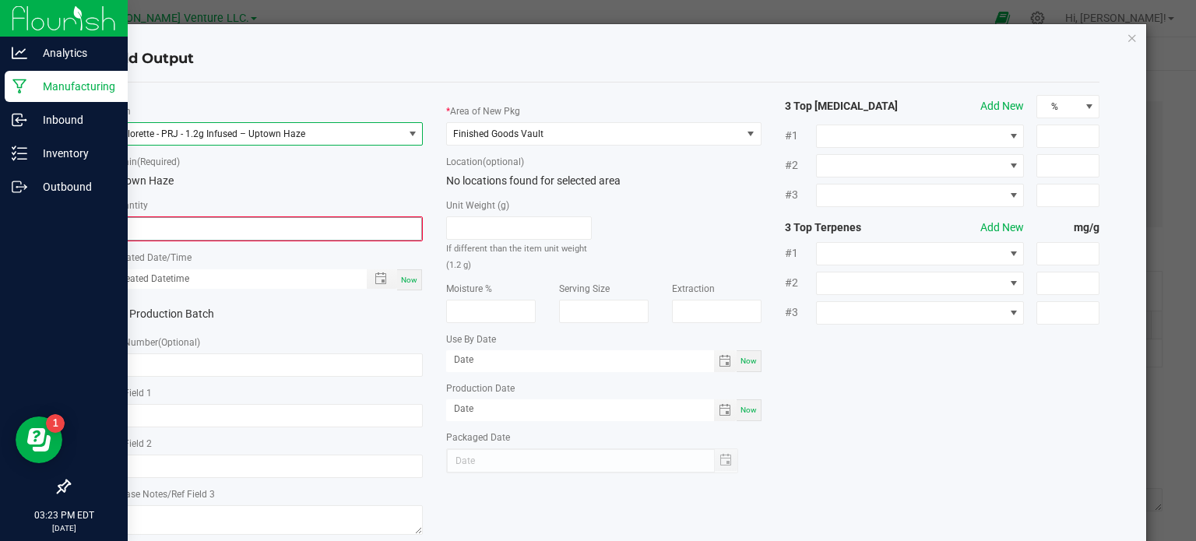
click at [155, 224] on input "0" at bounding box center [266, 229] width 312 height 22
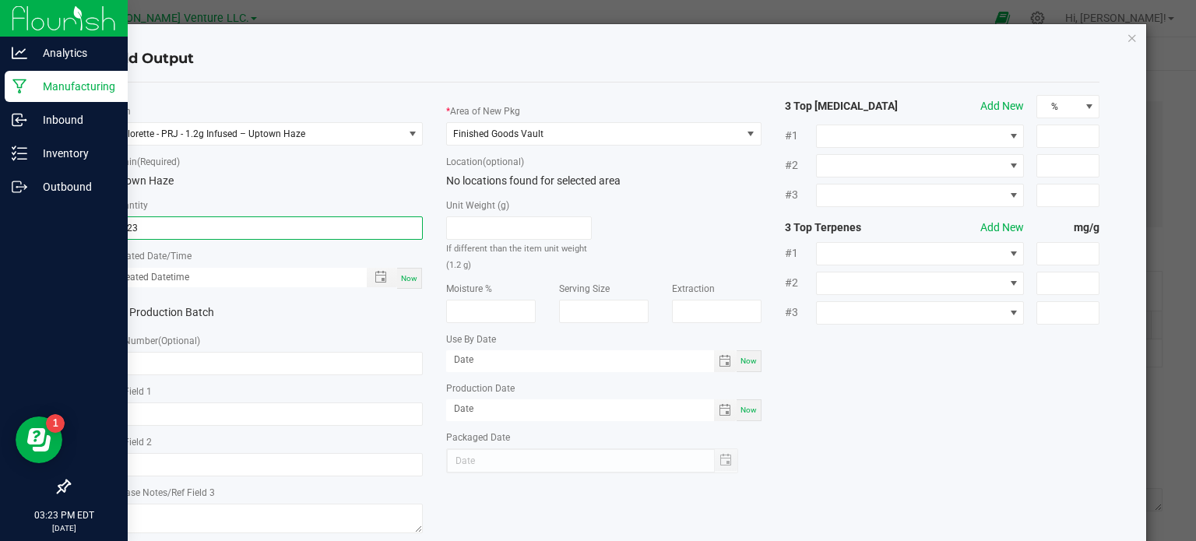
type input "1823 ea"
click at [110, 313] on icon at bounding box center [115, 313] width 10 height 0
click at [0, 0] on input "Production Batch" at bounding box center [0, 0] width 0 height 0
click at [134, 367] on input "text" at bounding box center [265, 363] width 315 height 23
click at [198, 357] on input "text" at bounding box center [265, 363] width 315 height 23
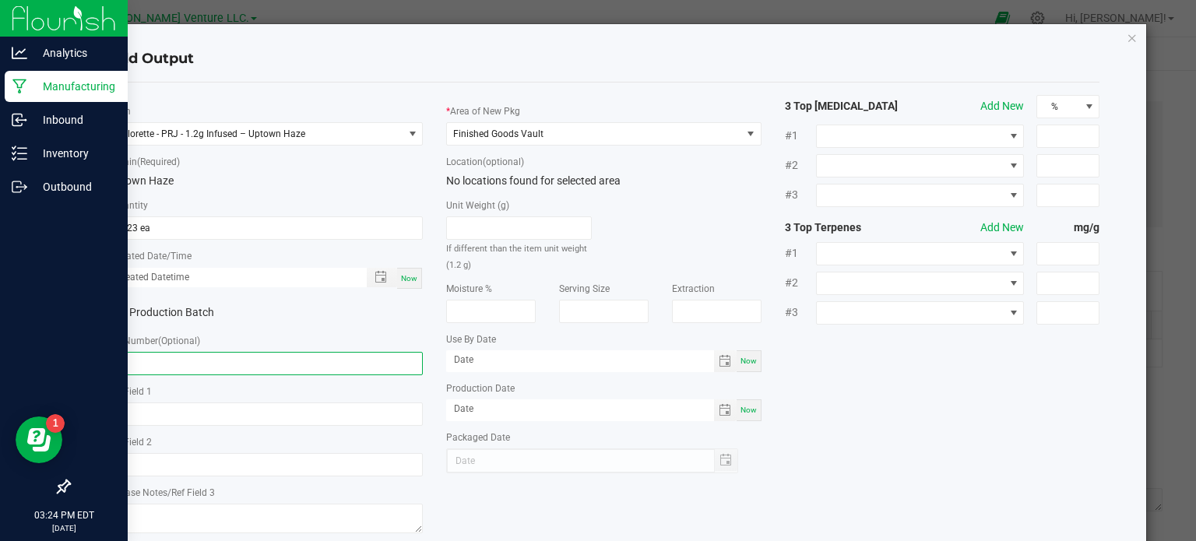
paste input "PRJI-ULF-UTH-091625"
type input "PRJI-ULF-UTH-091625"
click at [402, 279] on span "Now" at bounding box center [409, 278] width 16 height 9
type input "[DATE] 3:24 PM"
type input "[DATE]"
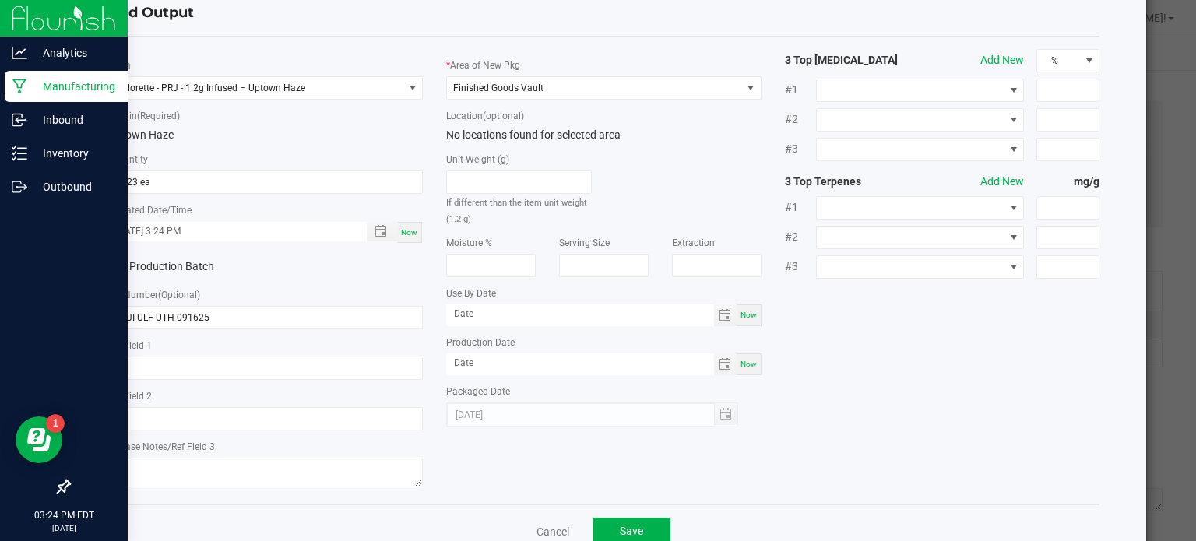
scroll to position [87, 0]
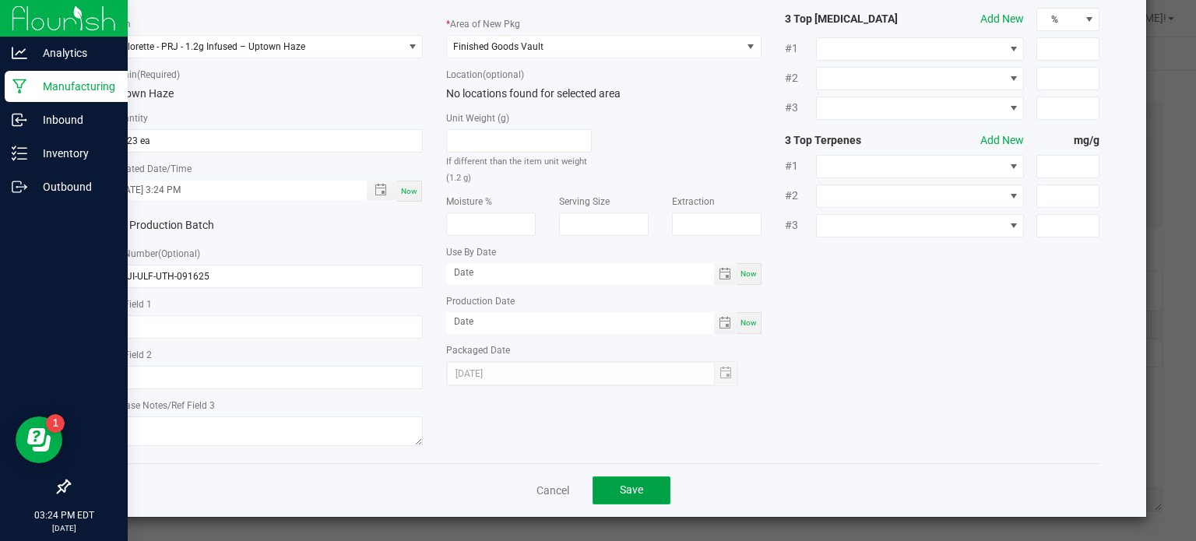
click at [644, 491] on button "Save" at bounding box center [631, 490] width 78 height 28
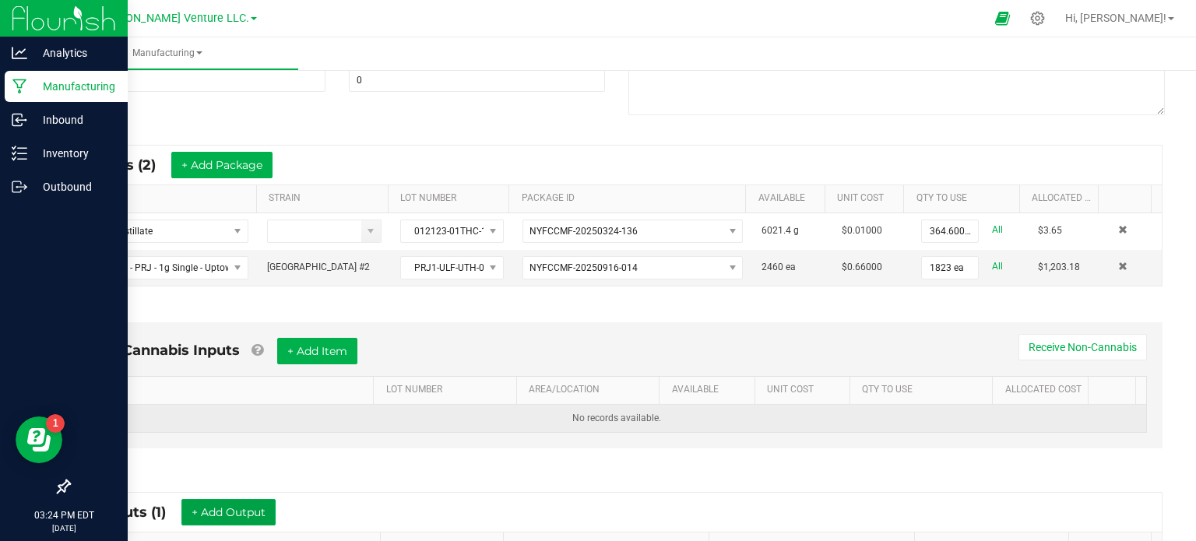
scroll to position [0, 0]
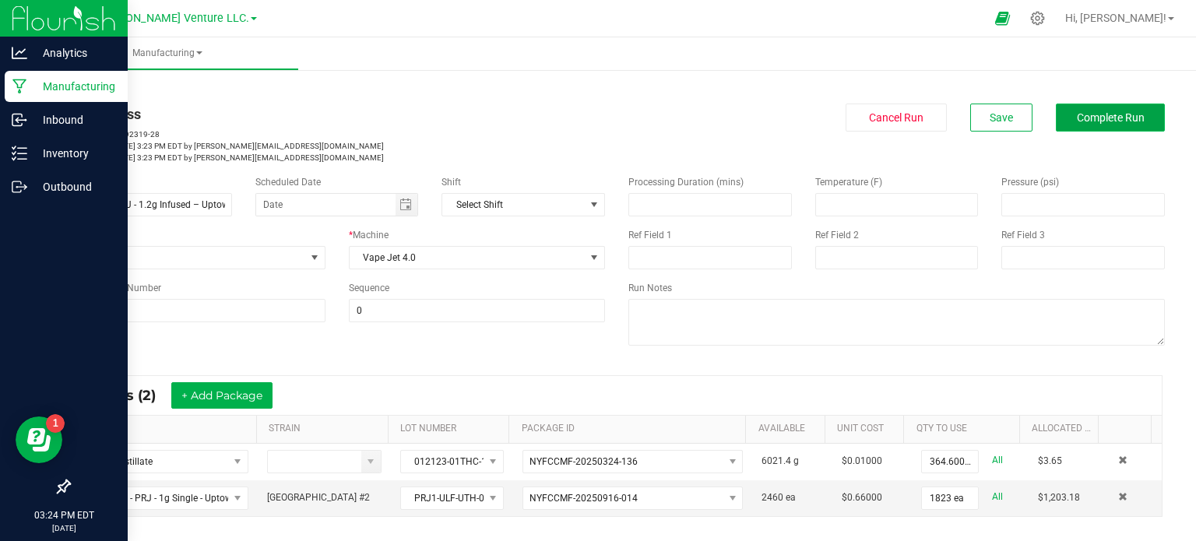
click at [1108, 118] on span "Complete Run" at bounding box center [1110, 117] width 68 height 12
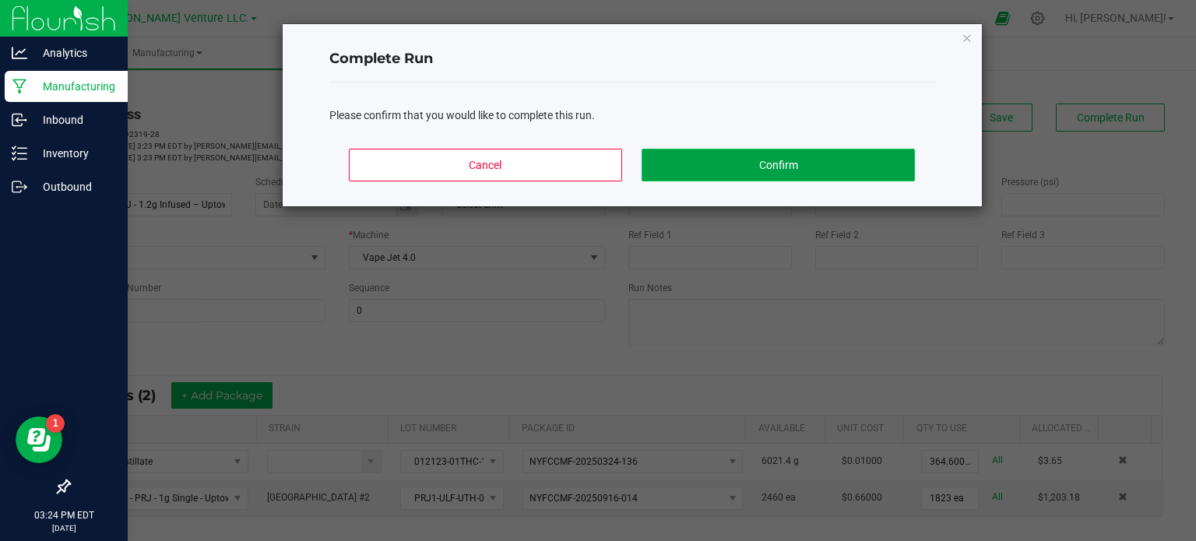
click at [802, 155] on button "Confirm" at bounding box center [777, 165] width 272 height 33
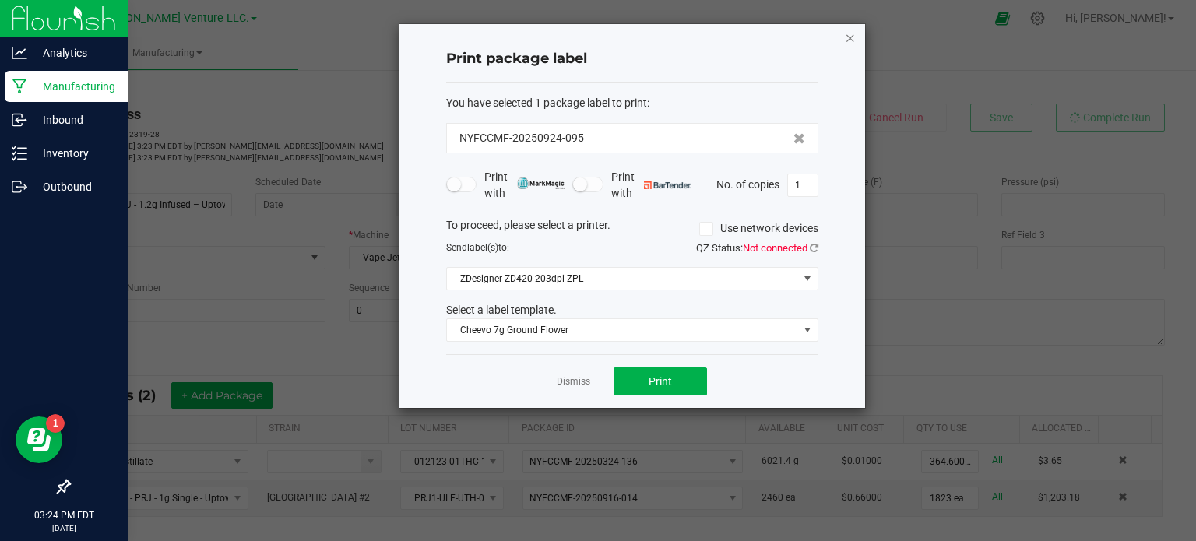
click at [848, 40] on icon "button" at bounding box center [850, 37] width 11 height 19
